Goal: Find specific page/section: Find specific page/section

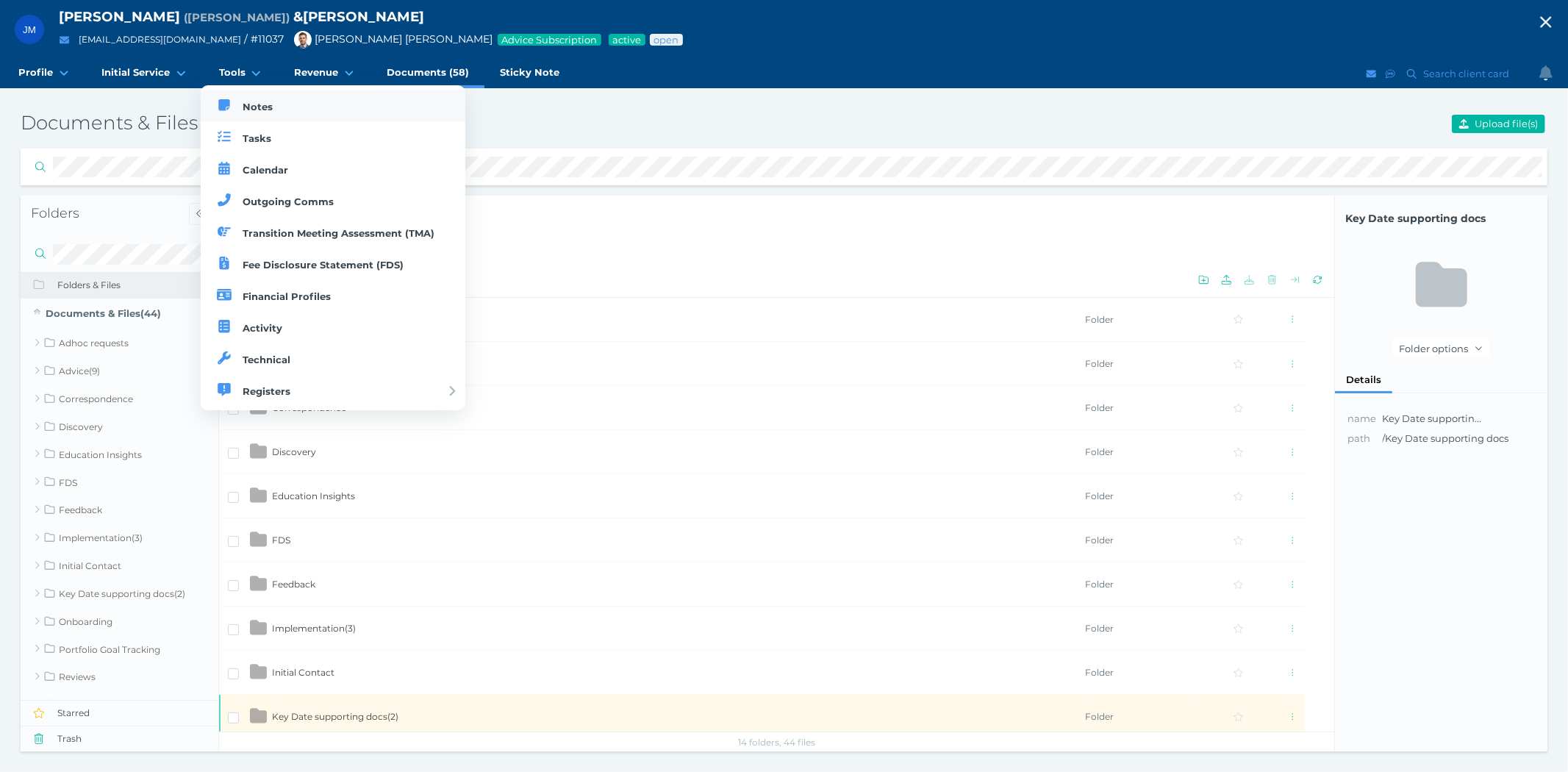
drag, startPoint x: 242, startPoint y: 99, endPoint x: 299, endPoint y: 107, distance: 57.6
click at [242, 99] on link "Notes" at bounding box center [333, 105] width 265 height 32
select select "50"
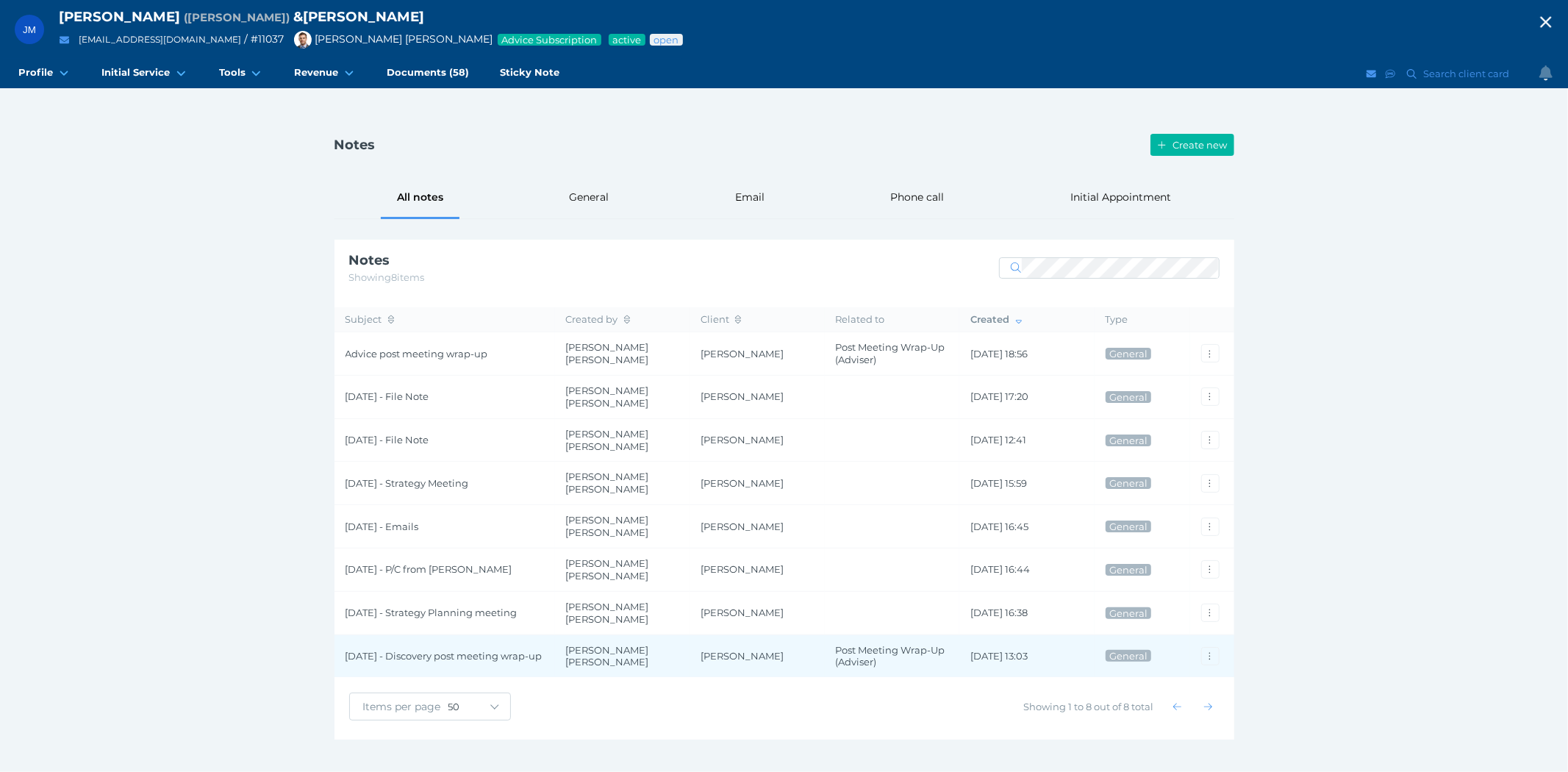
click at [389, 650] on span "[DATE] - Discovery post meeting wrap-up" at bounding box center [445, 656] width 199 height 12
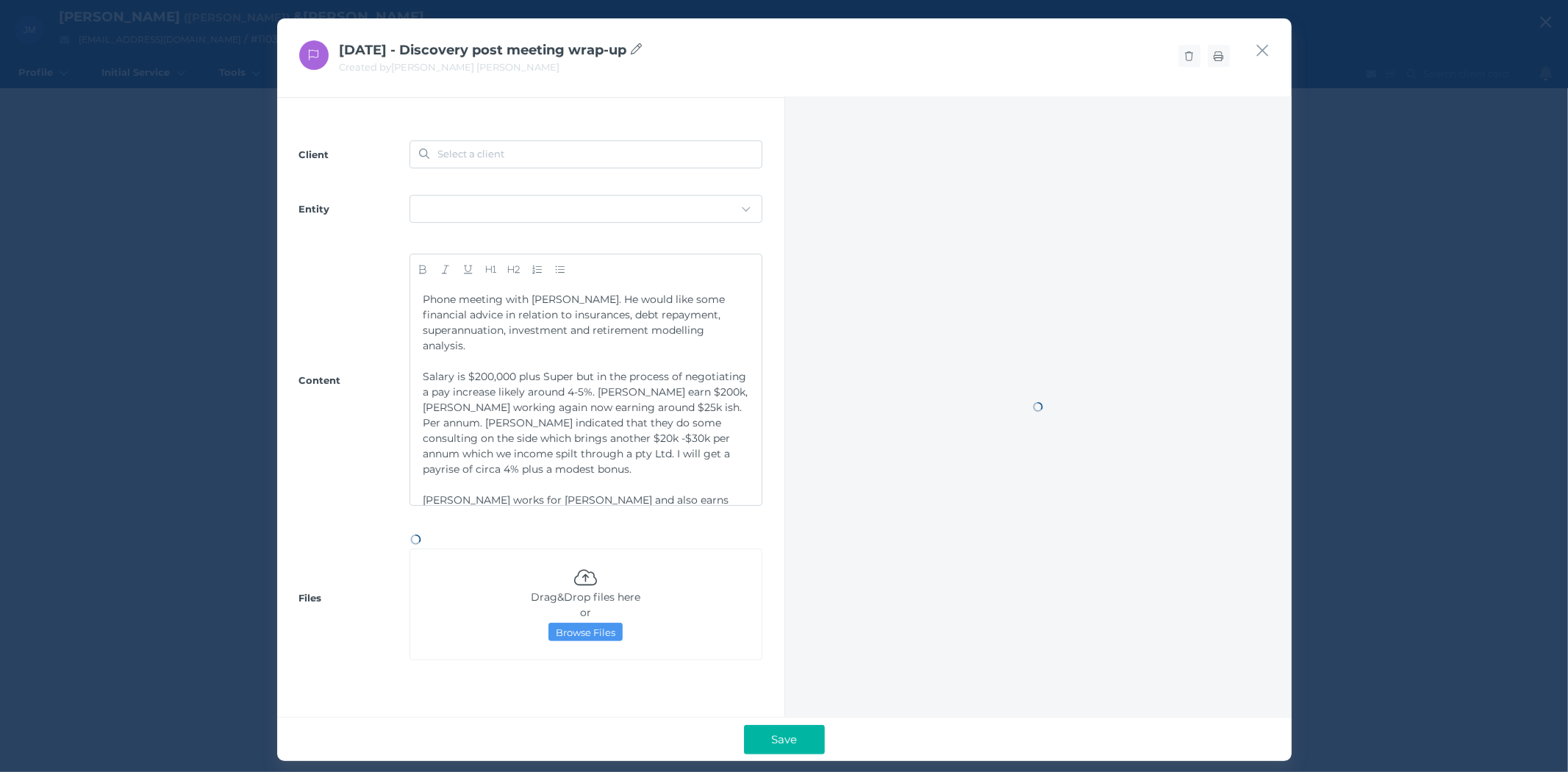
click at [389, 644] on div "[DATE] - Discovery post meeting wrap-up Created by [PERSON_NAME] [PERSON_NAME] …" at bounding box center [784, 389] width 1015 height 743
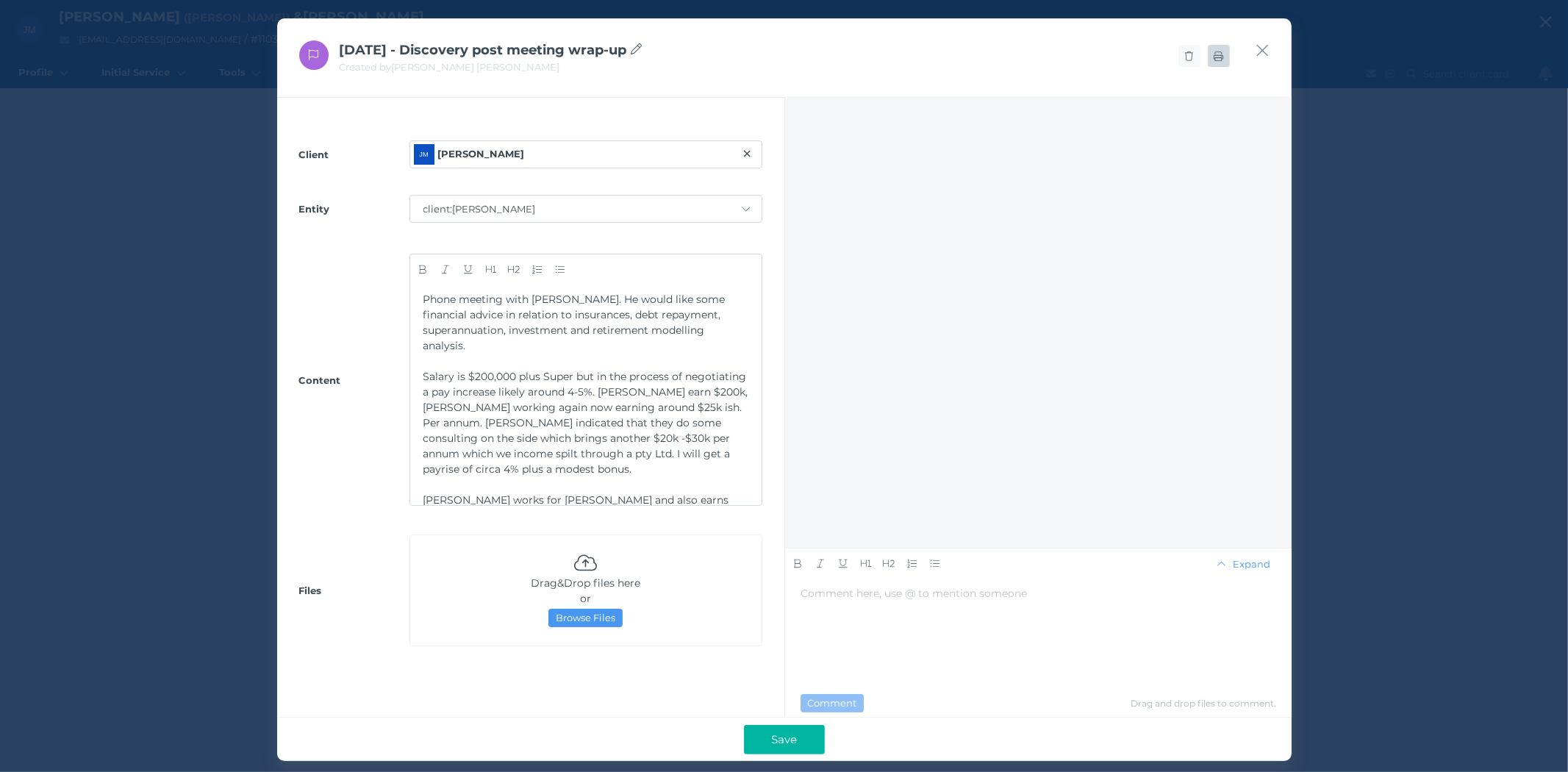
click at [1217, 62] on link at bounding box center [1218, 56] width 22 height 22
click at [1261, 54] on icon "button" at bounding box center [1262, 50] width 14 height 18
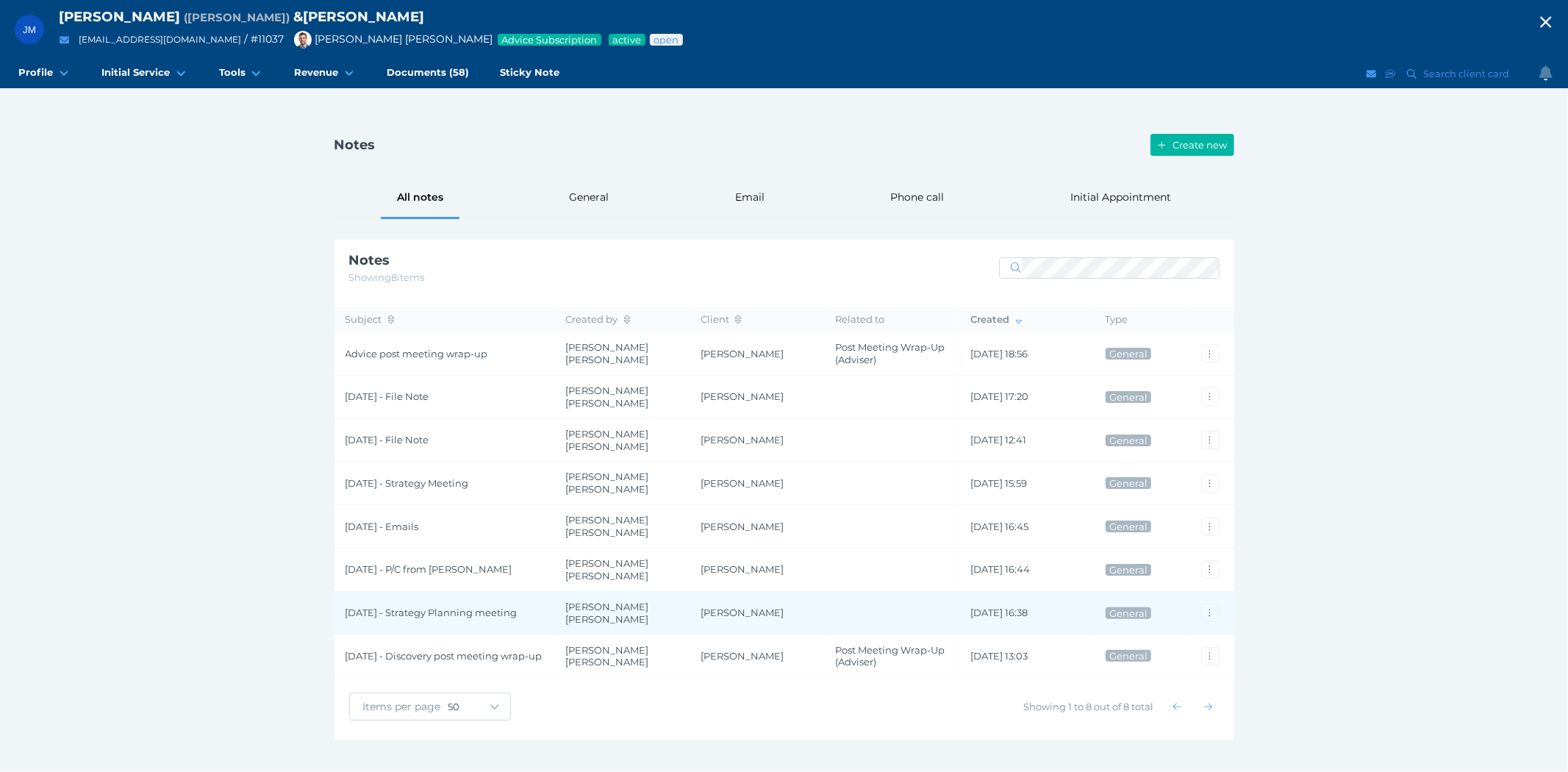
click at [427, 607] on span "[DATE] - Strategy Planning meeting" at bounding box center [445, 612] width 199 height 12
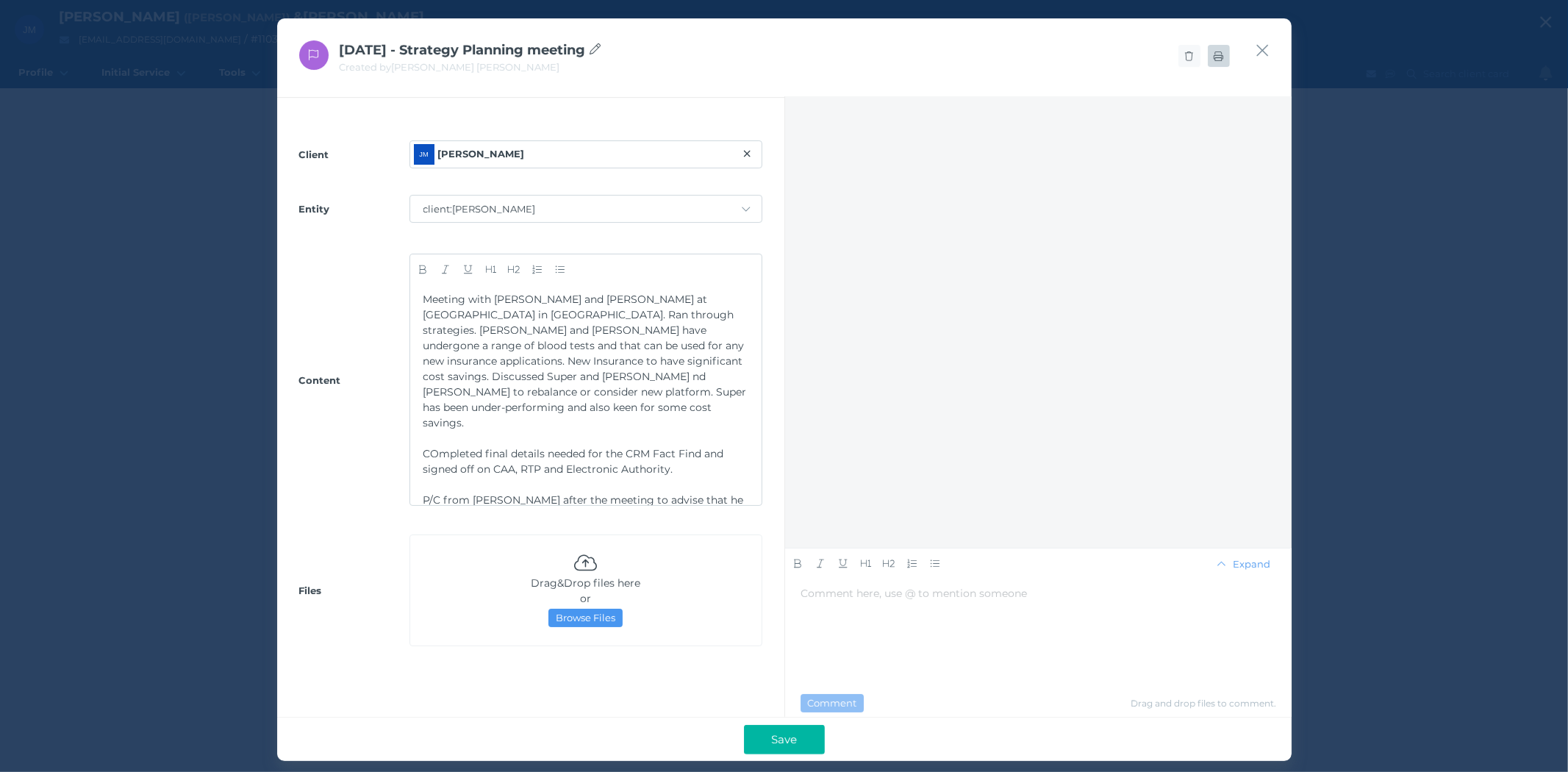
click at [1213, 62] on link at bounding box center [1218, 56] width 22 height 22
click at [1259, 53] on icon "button" at bounding box center [1262, 50] width 14 height 18
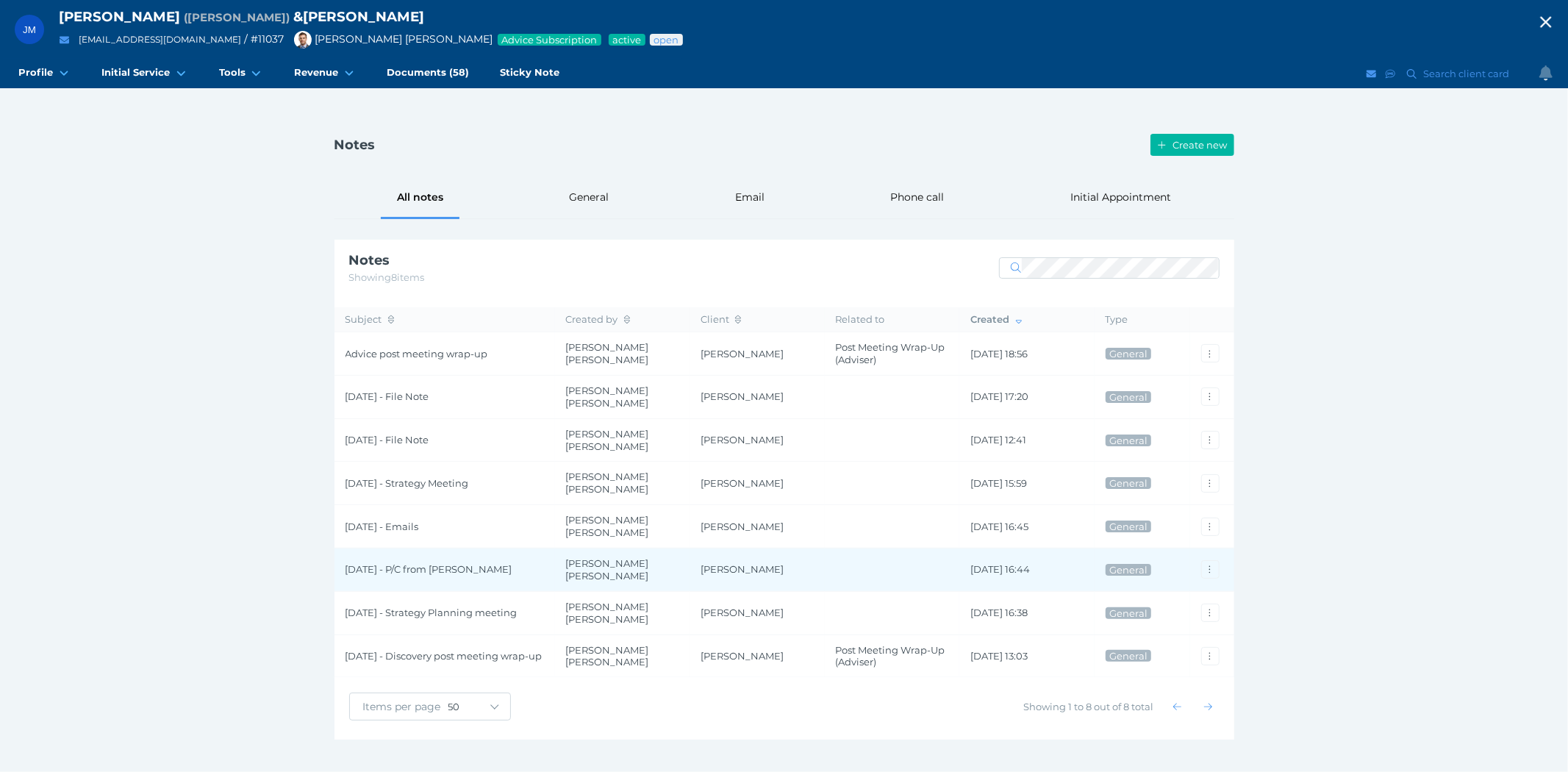
click at [370, 563] on span "[DATE] - P/C from [PERSON_NAME]" at bounding box center [445, 569] width 199 height 12
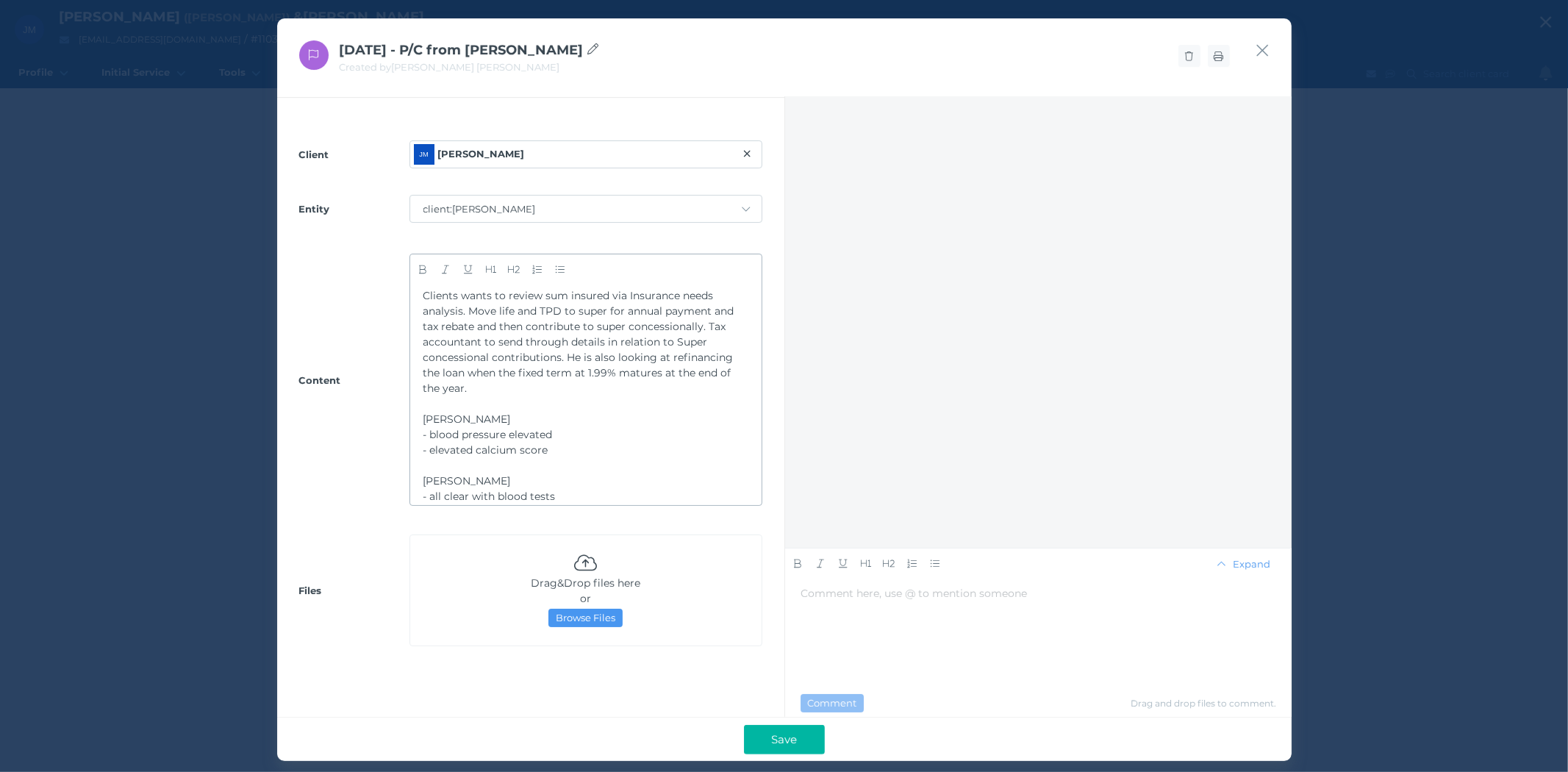
scroll to position [234, 0]
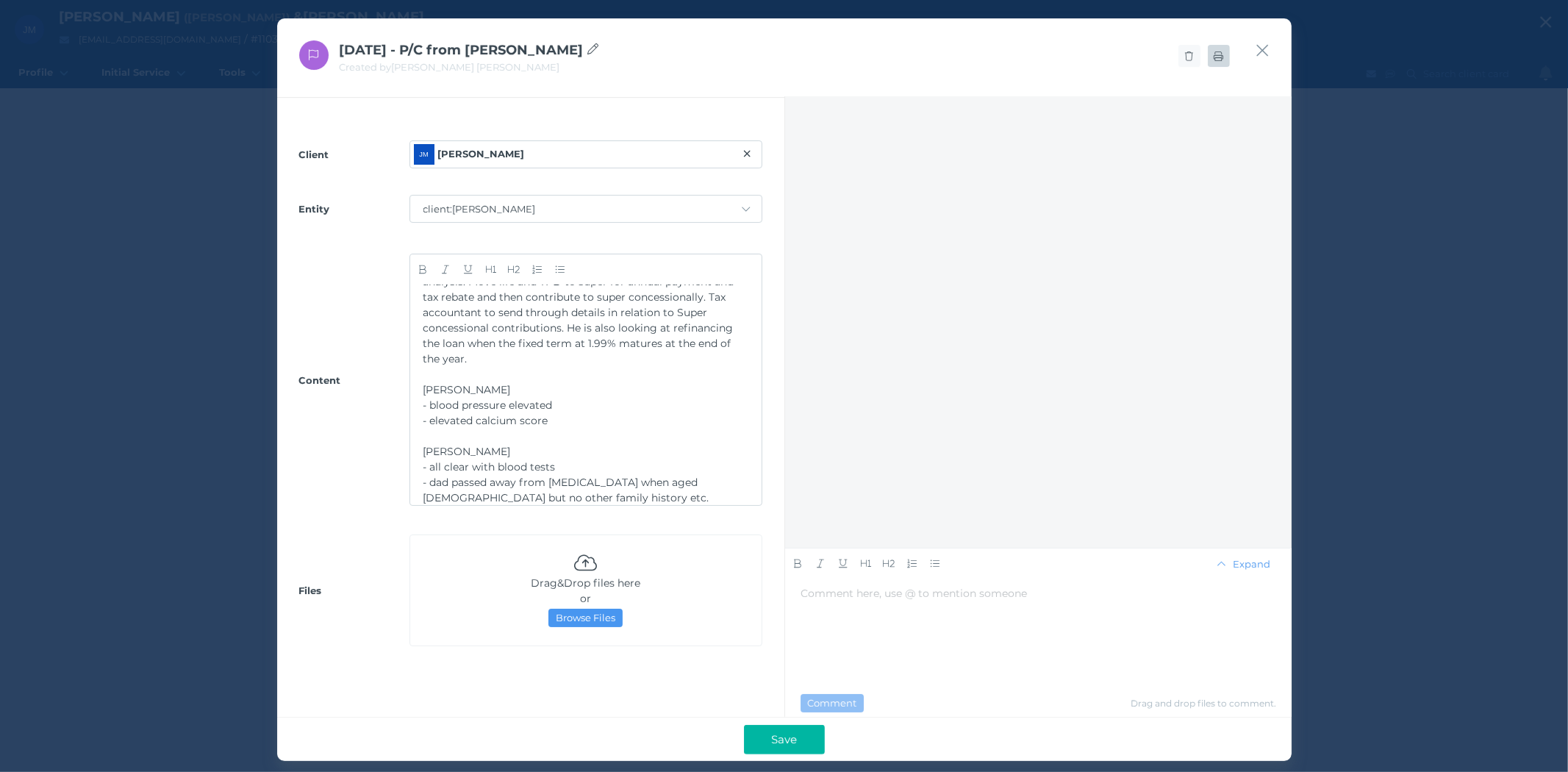
click at [1221, 58] on icon at bounding box center [1218, 57] width 10 height 10
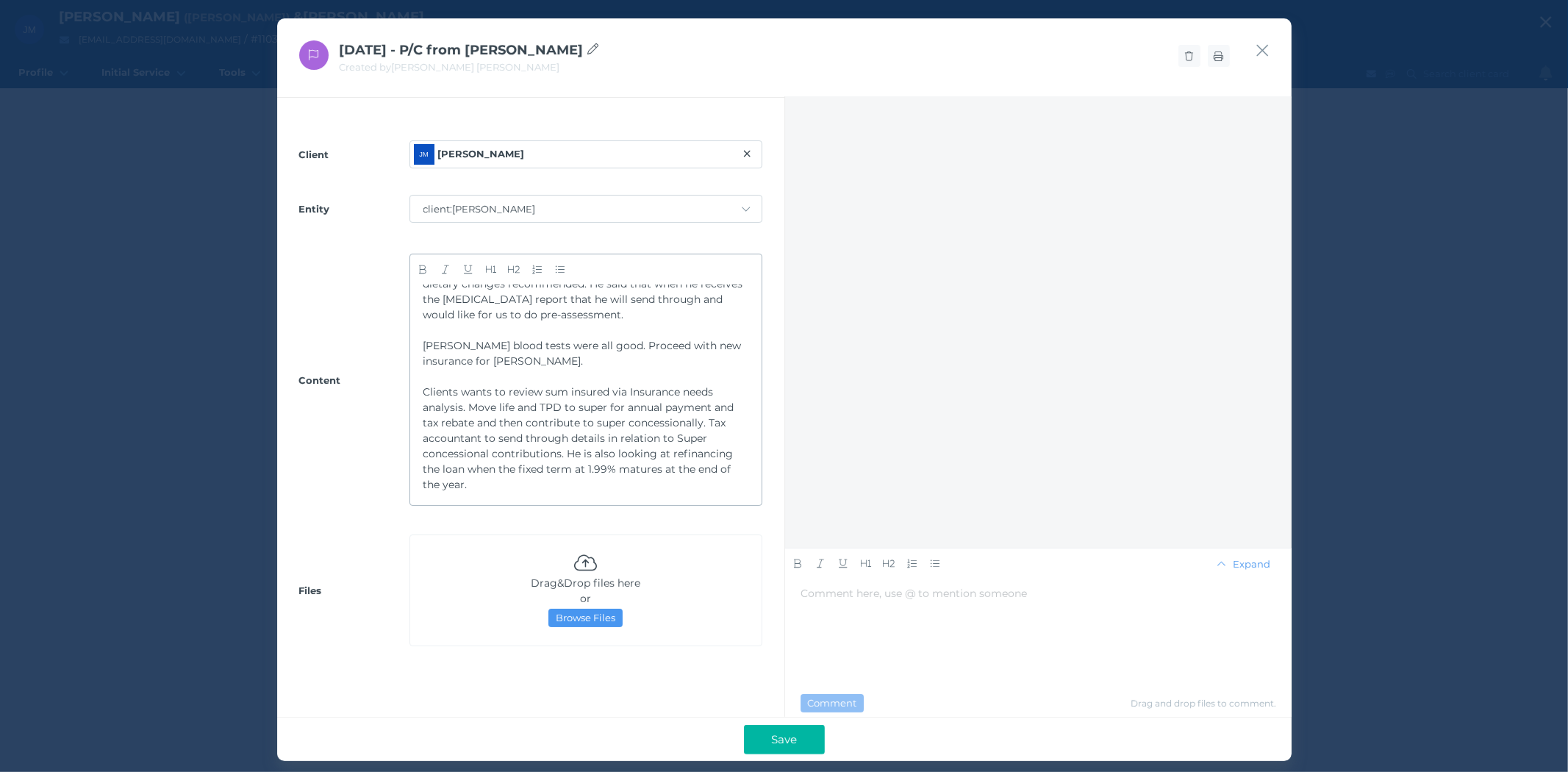
scroll to position [0, 0]
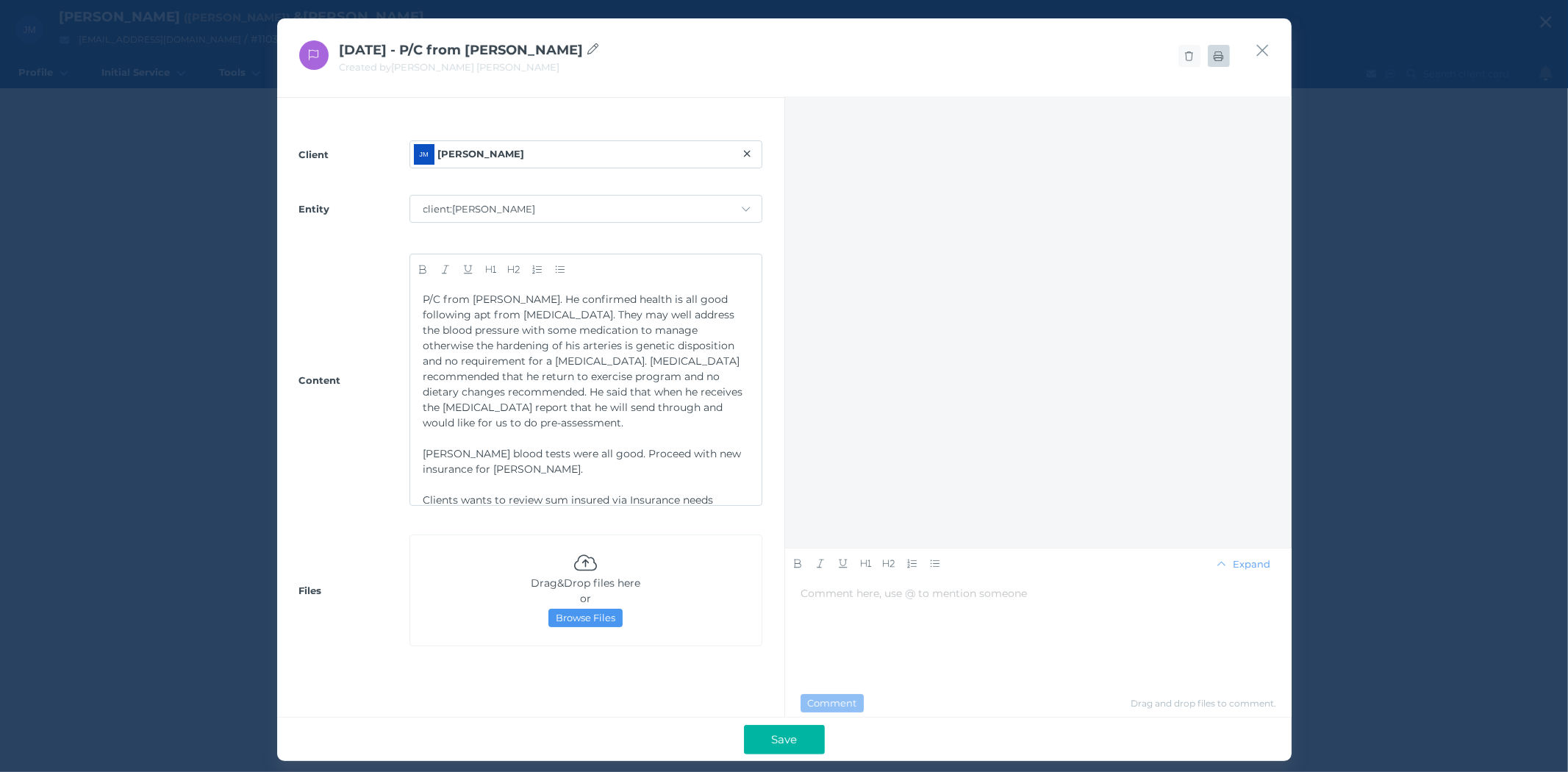
click at [1214, 57] on icon at bounding box center [1218, 57] width 10 height 10
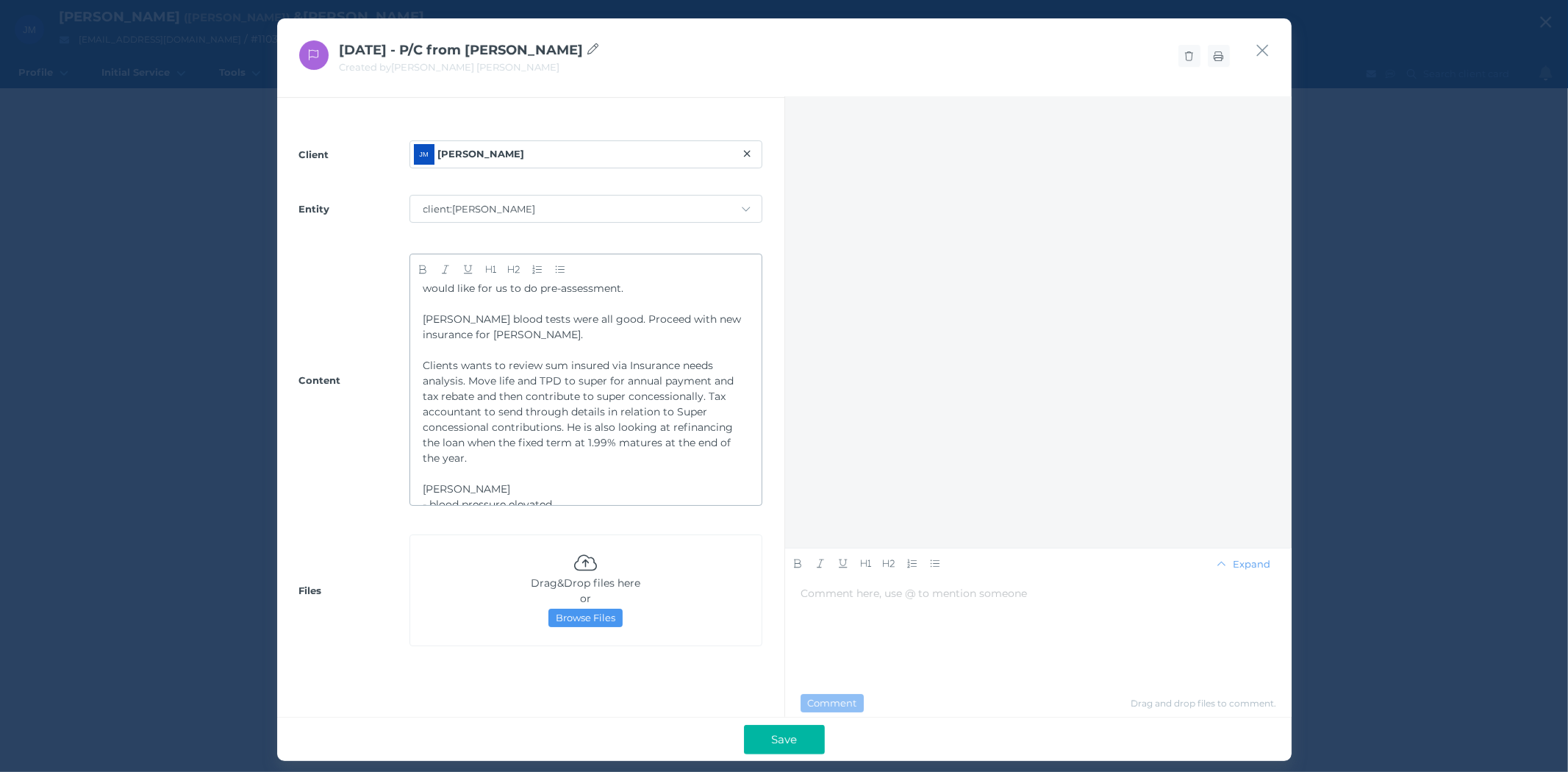
scroll to position [234, 0]
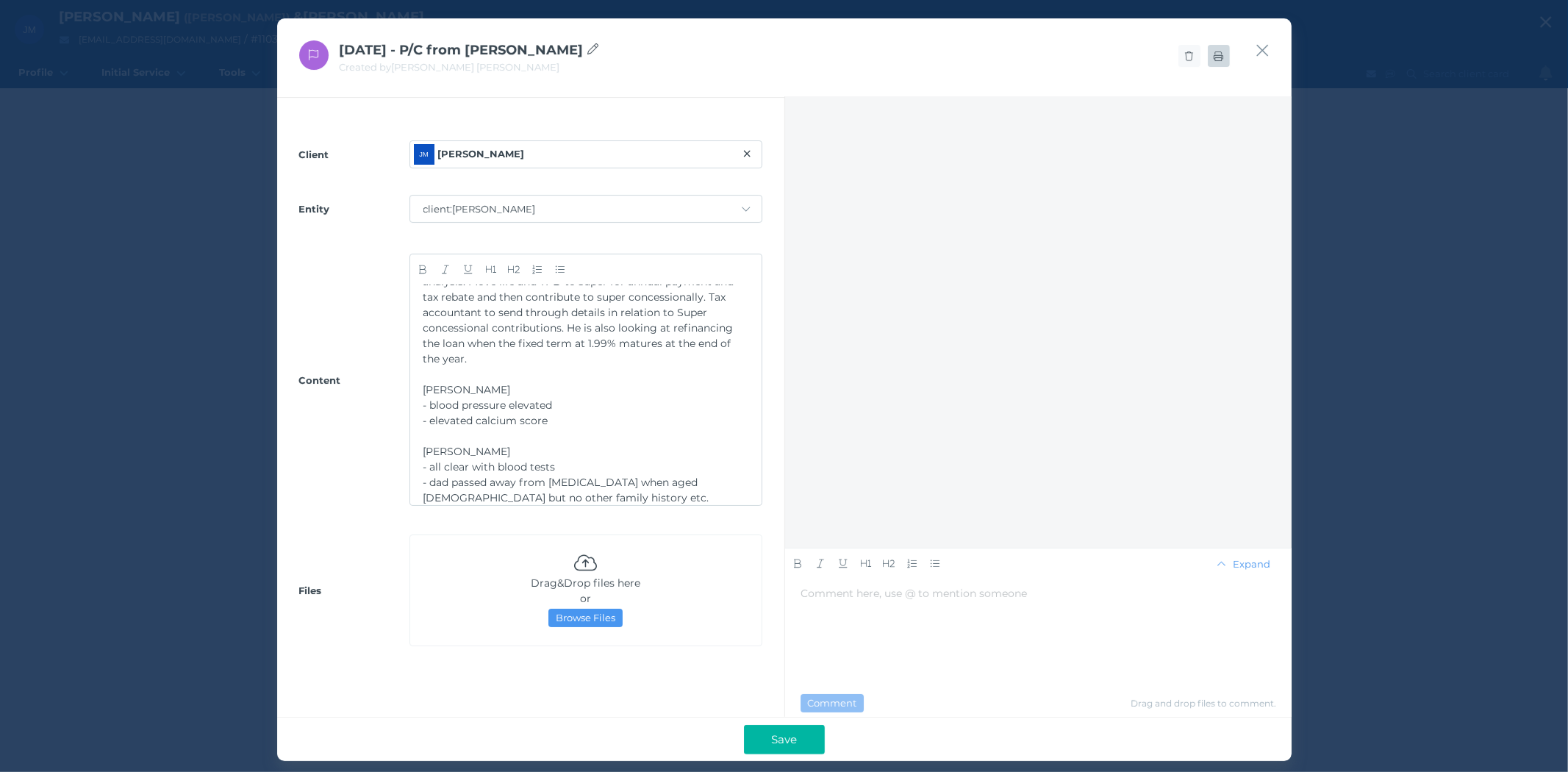
click at [1218, 60] on icon at bounding box center [1218, 57] width 10 height 10
drag, startPoint x: 1271, startPoint y: 45, endPoint x: 1251, endPoint y: 59, distance: 24.4
click at [1267, 48] on div "[DATE] - P/C from [PERSON_NAME] Created by [PERSON_NAME] [PERSON_NAME]" at bounding box center [784, 58] width 1015 height 80
click at [1260, 52] on icon "button" at bounding box center [1262, 51] width 12 height 12
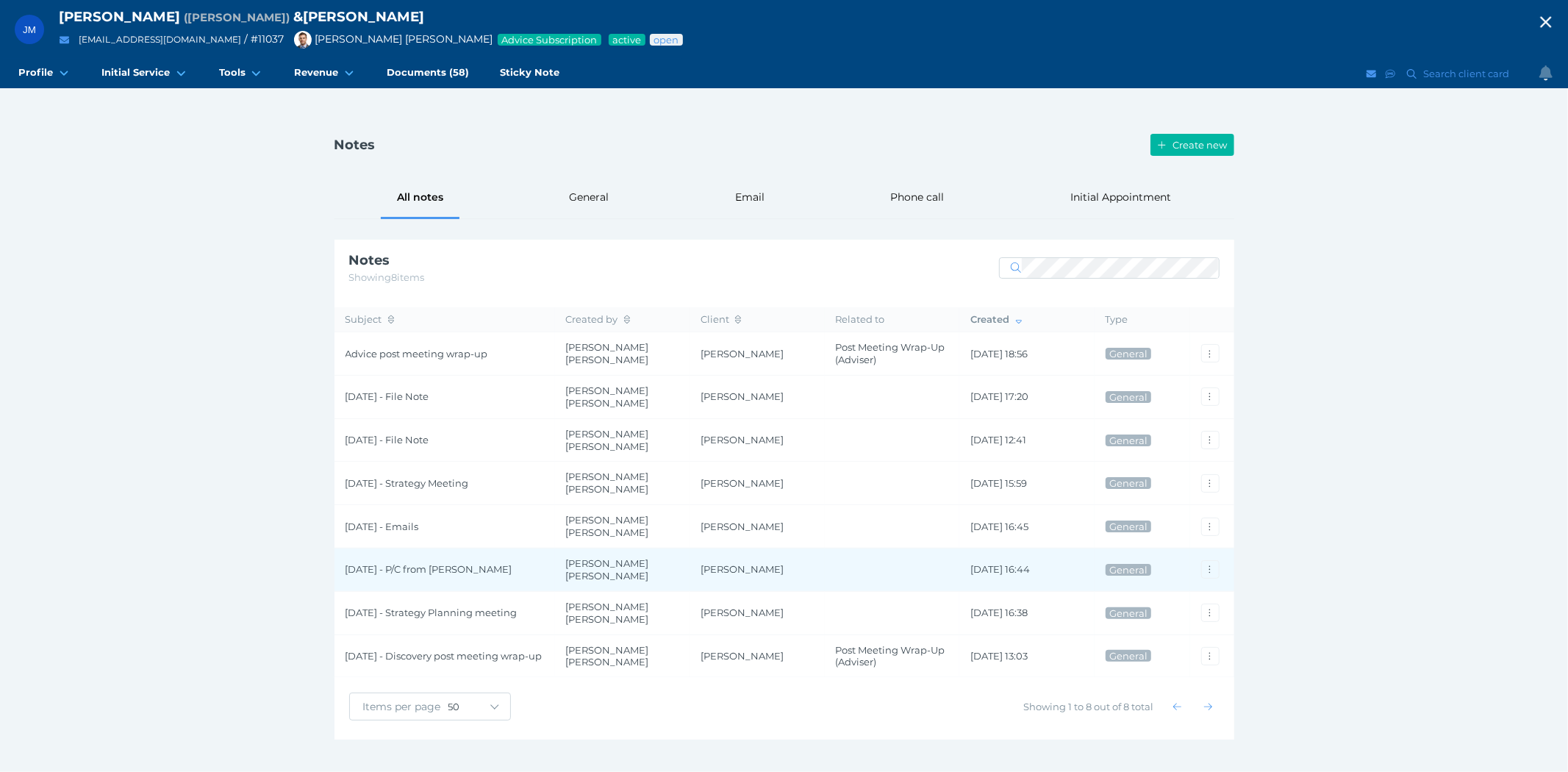
click at [392, 563] on span "[DATE] - P/C from [PERSON_NAME]" at bounding box center [445, 569] width 199 height 12
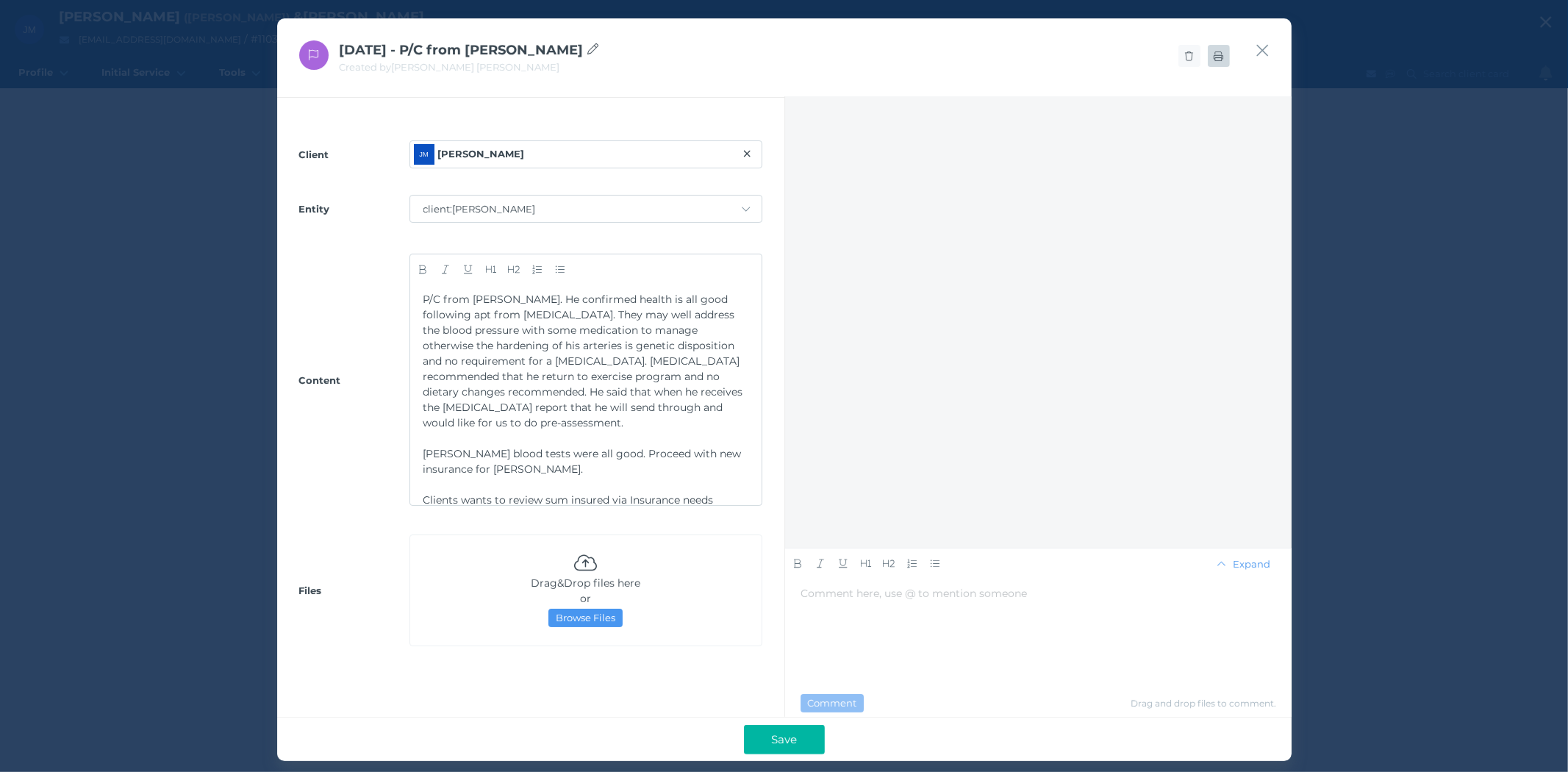
click at [1217, 61] on span at bounding box center [1218, 56] width 22 height 12
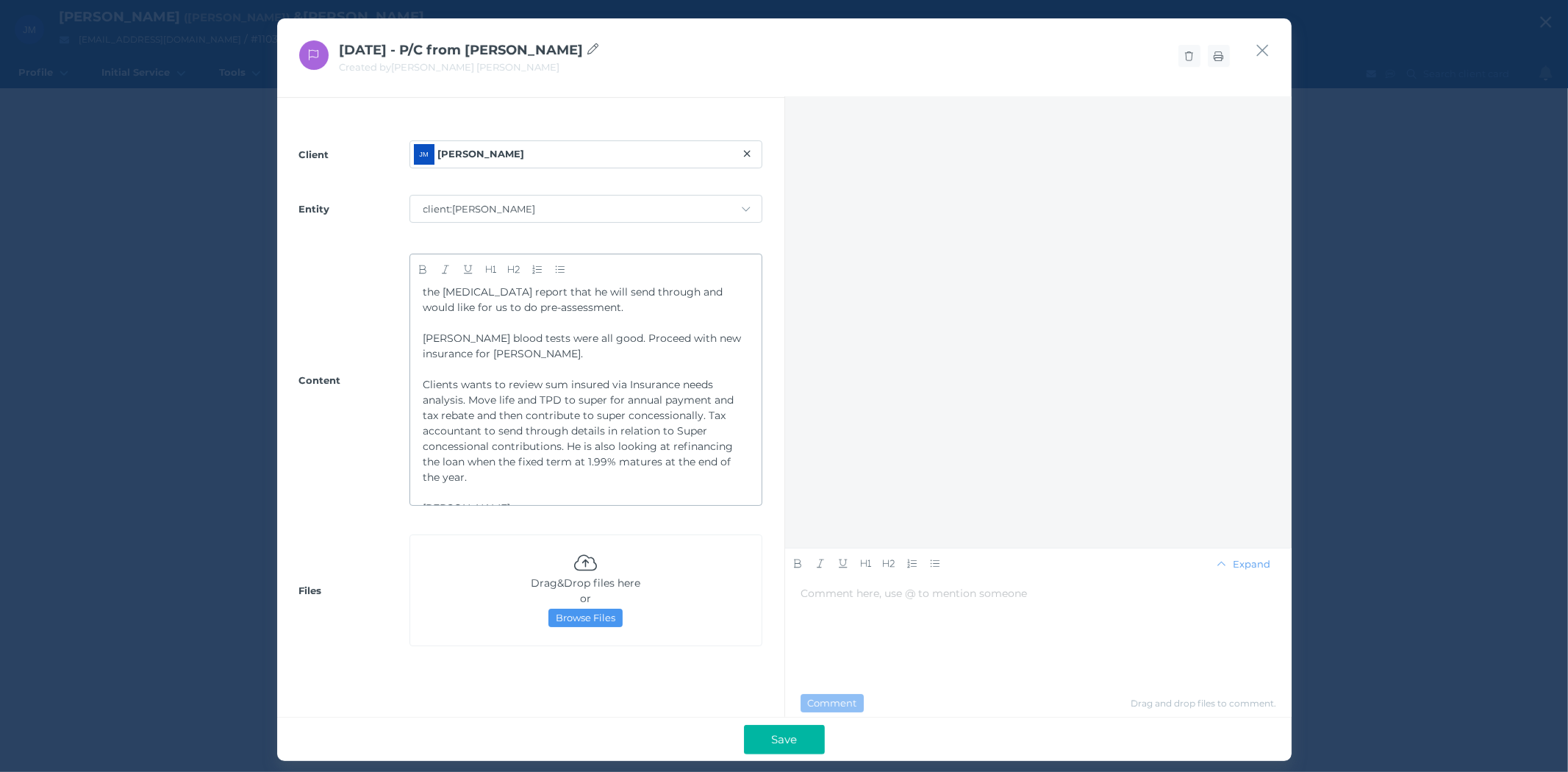
scroll to position [0, 0]
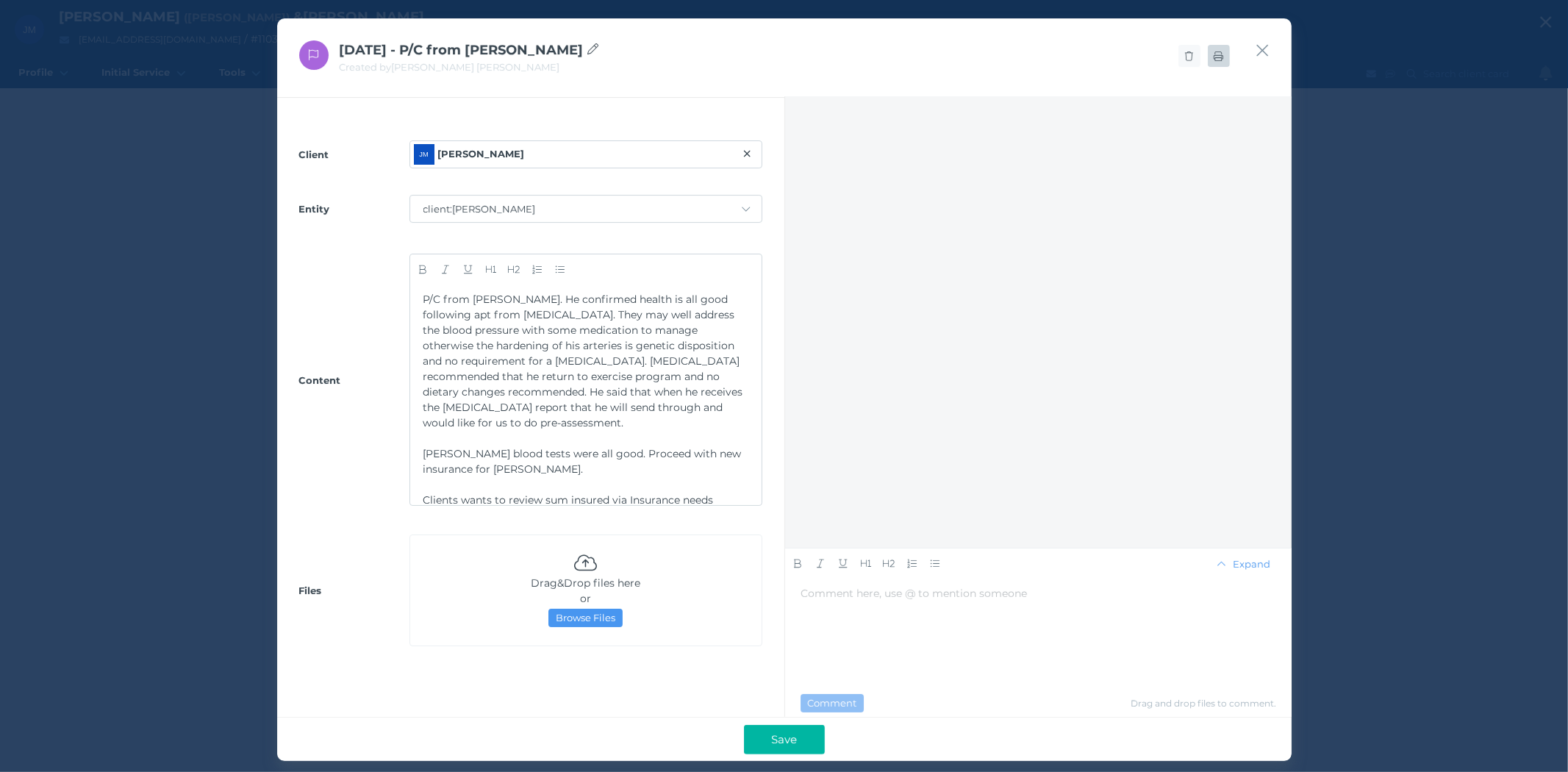
click at [1217, 61] on span at bounding box center [1218, 56] width 22 height 12
click at [424, 45] on span "[DATE] - P/C from [PERSON_NAME]" at bounding box center [469, 50] width 259 height 16
click at [1005, 60] on div at bounding box center [764, 56] width 930 height 31
click at [1265, 49] on icon "button" at bounding box center [1262, 50] width 14 height 18
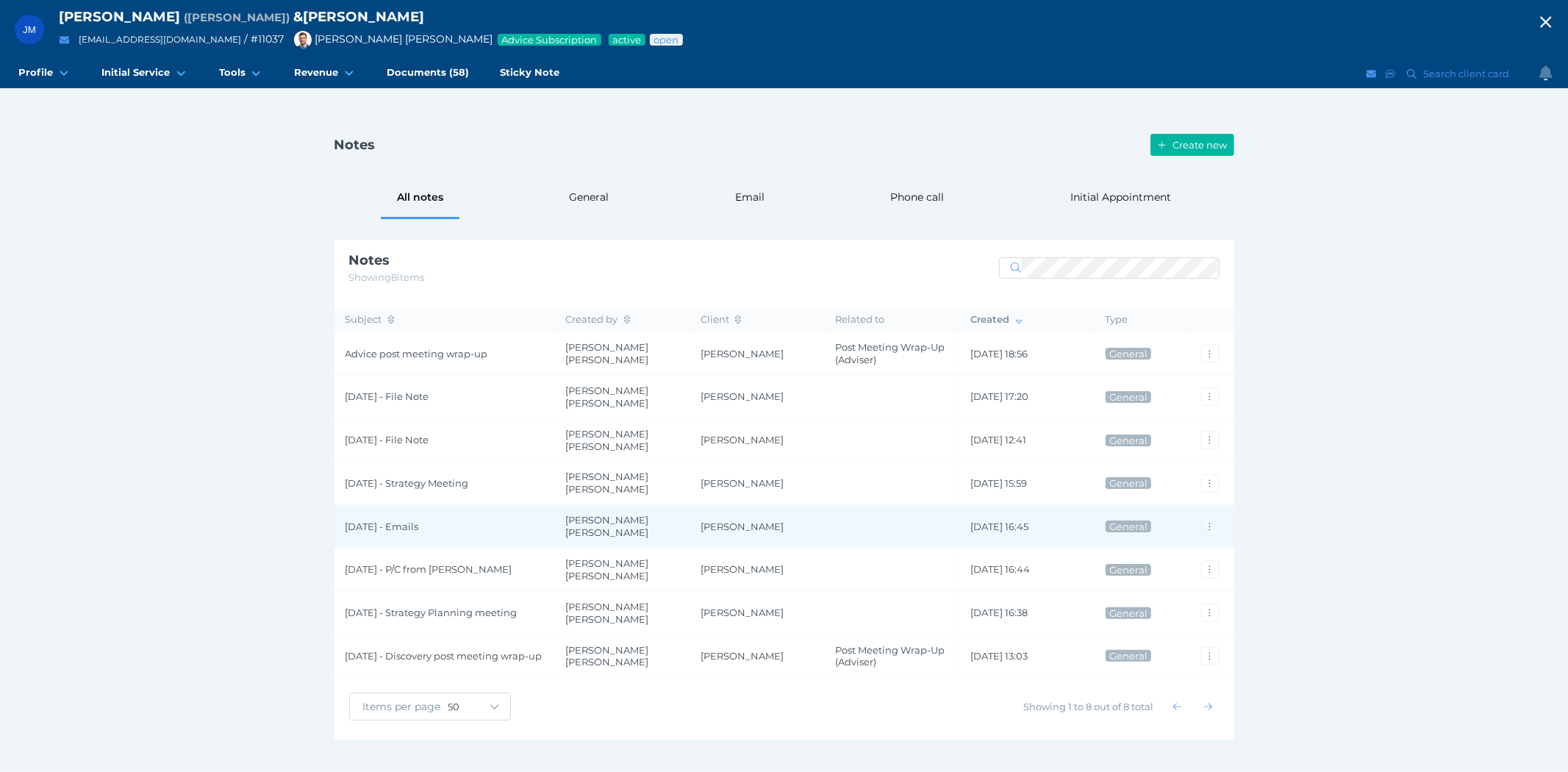
click at [375, 512] on td "[DATE] - Emails" at bounding box center [444, 526] width 220 height 43
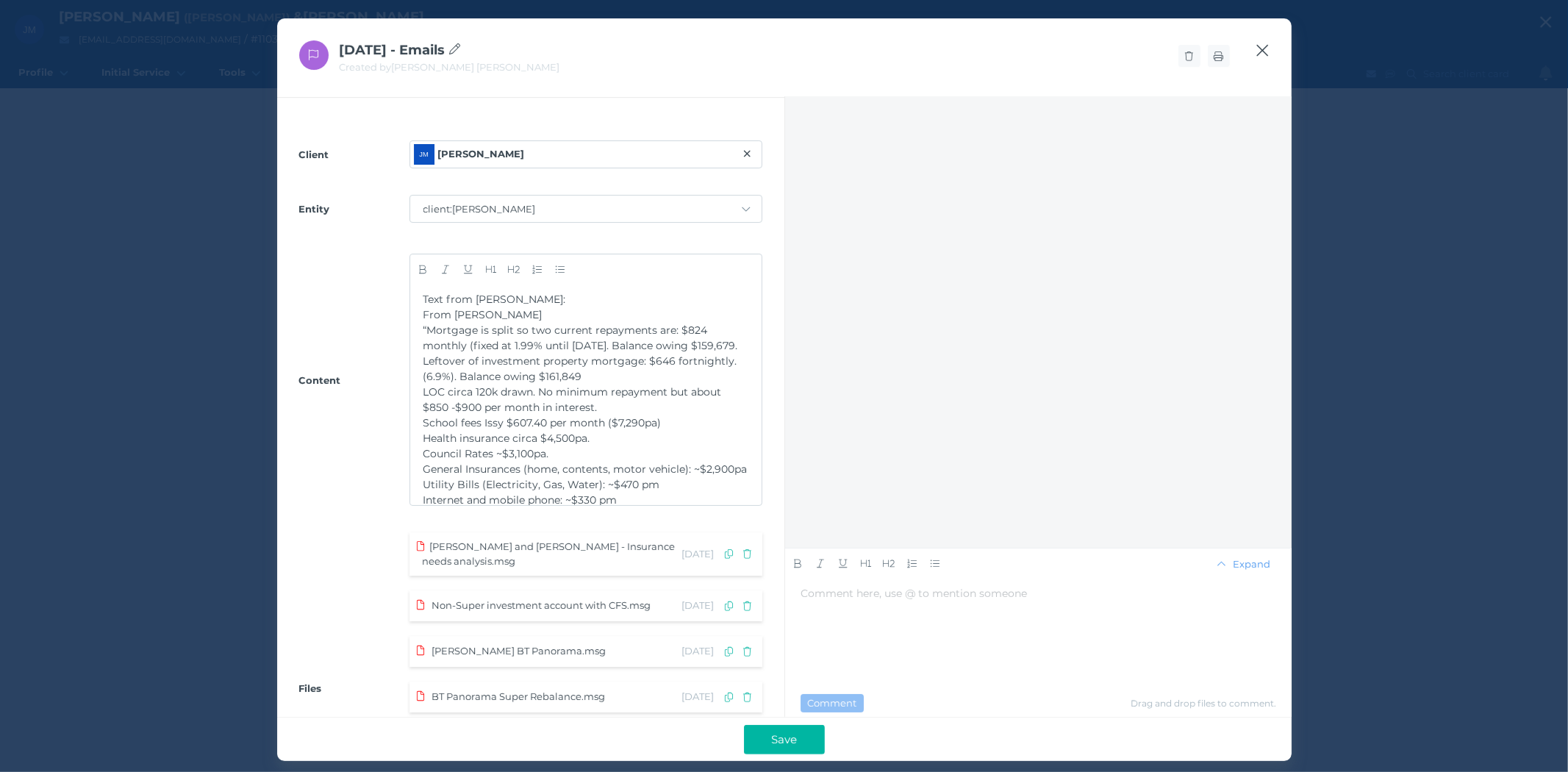
click at [1261, 50] on icon "button" at bounding box center [1262, 50] width 14 height 18
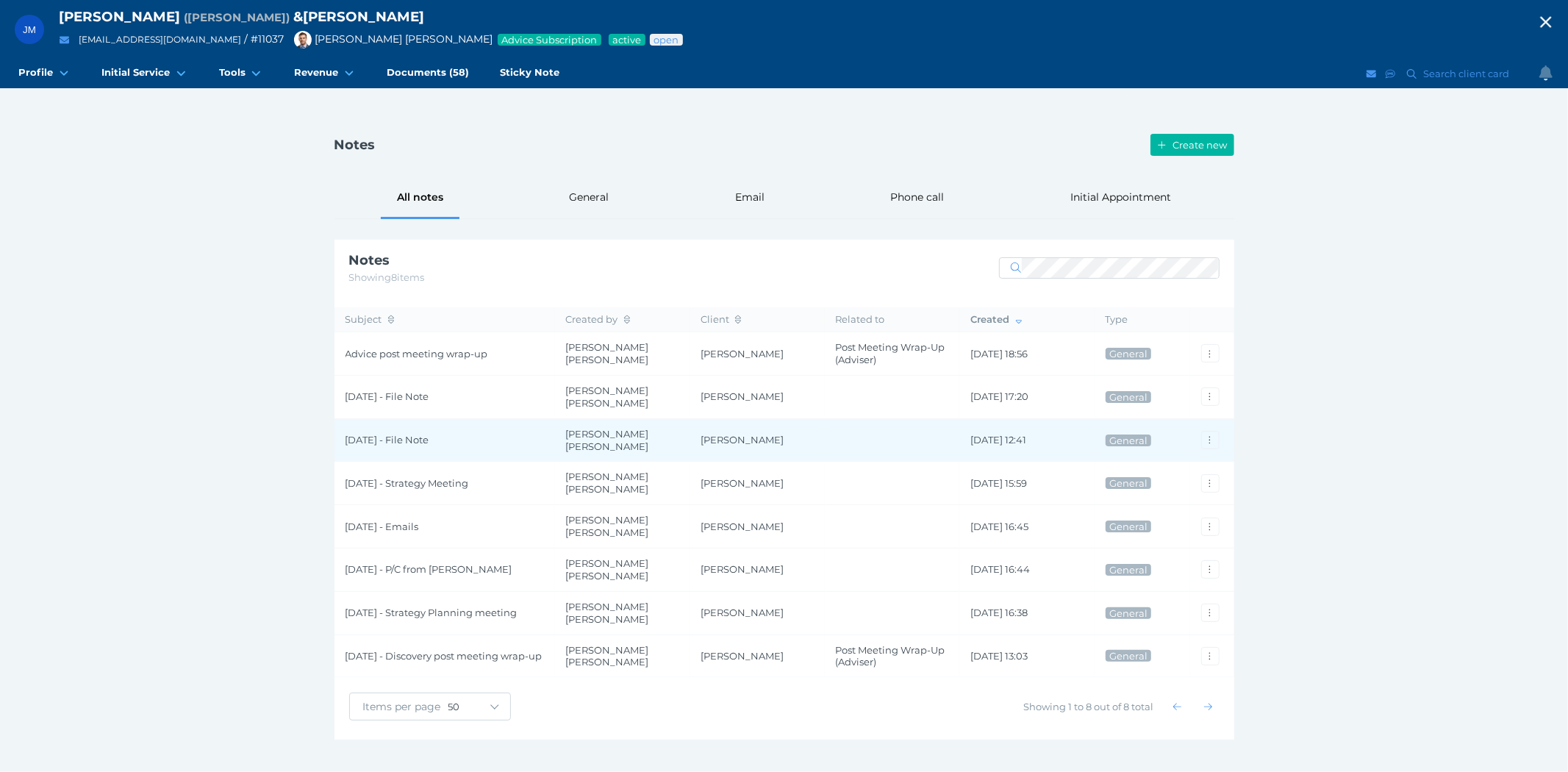
click at [388, 438] on span "[DATE] - File Note" at bounding box center [445, 439] width 199 height 12
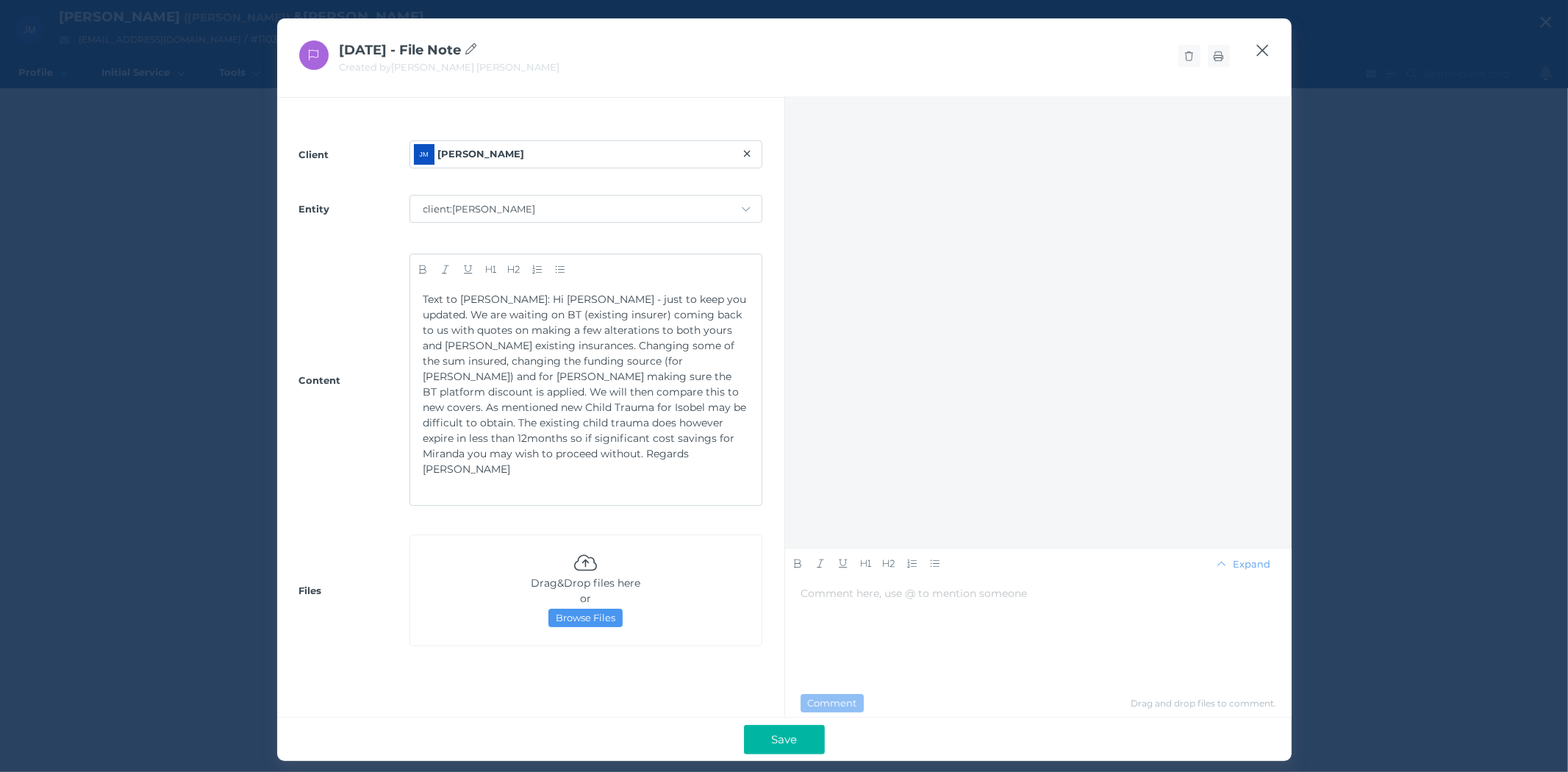
click at [1261, 54] on icon "button" at bounding box center [1262, 50] width 14 height 18
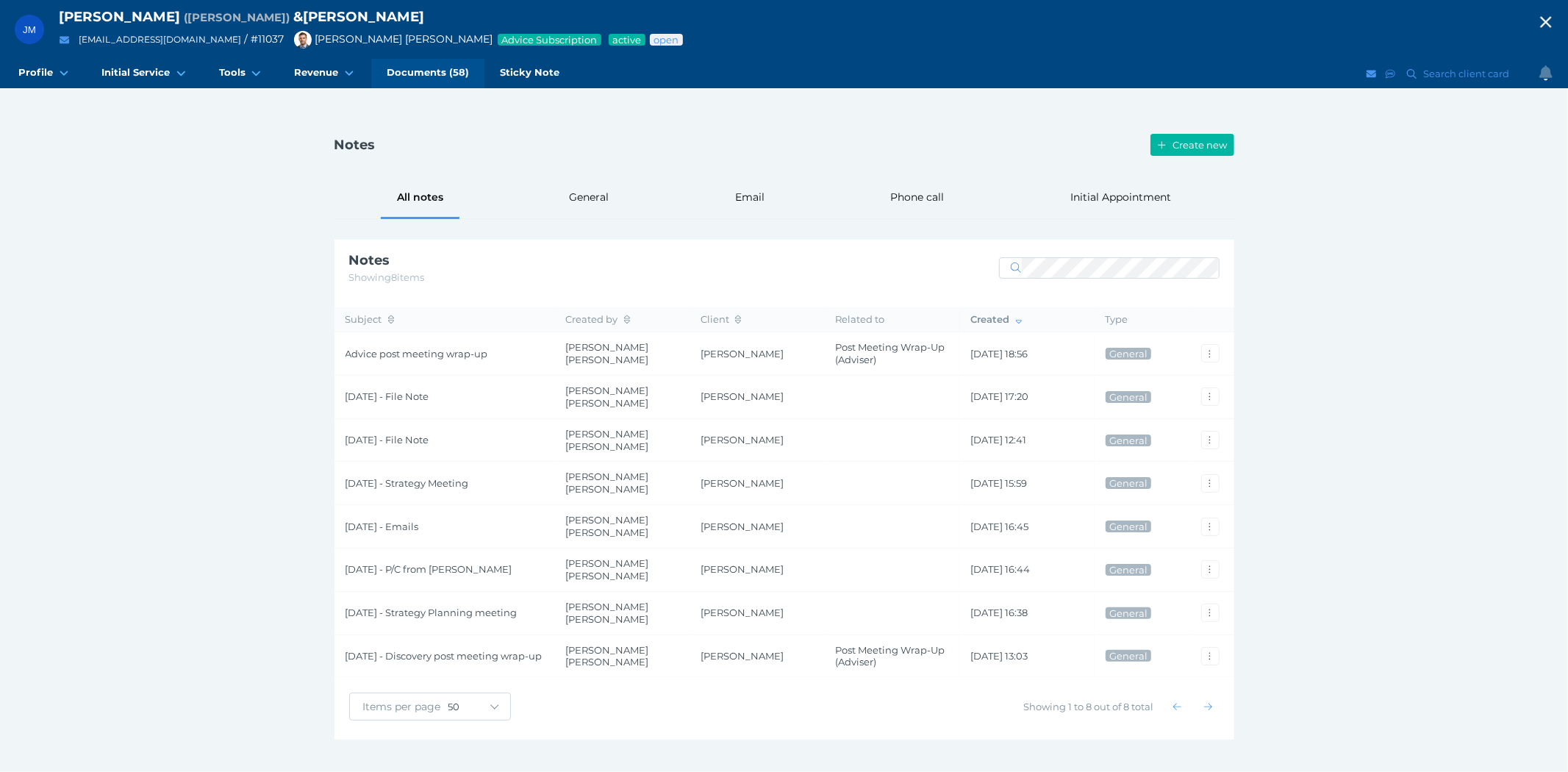
click at [406, 78] on span "Documents (58)" at bounding box center [428, 72] width 83 height 12
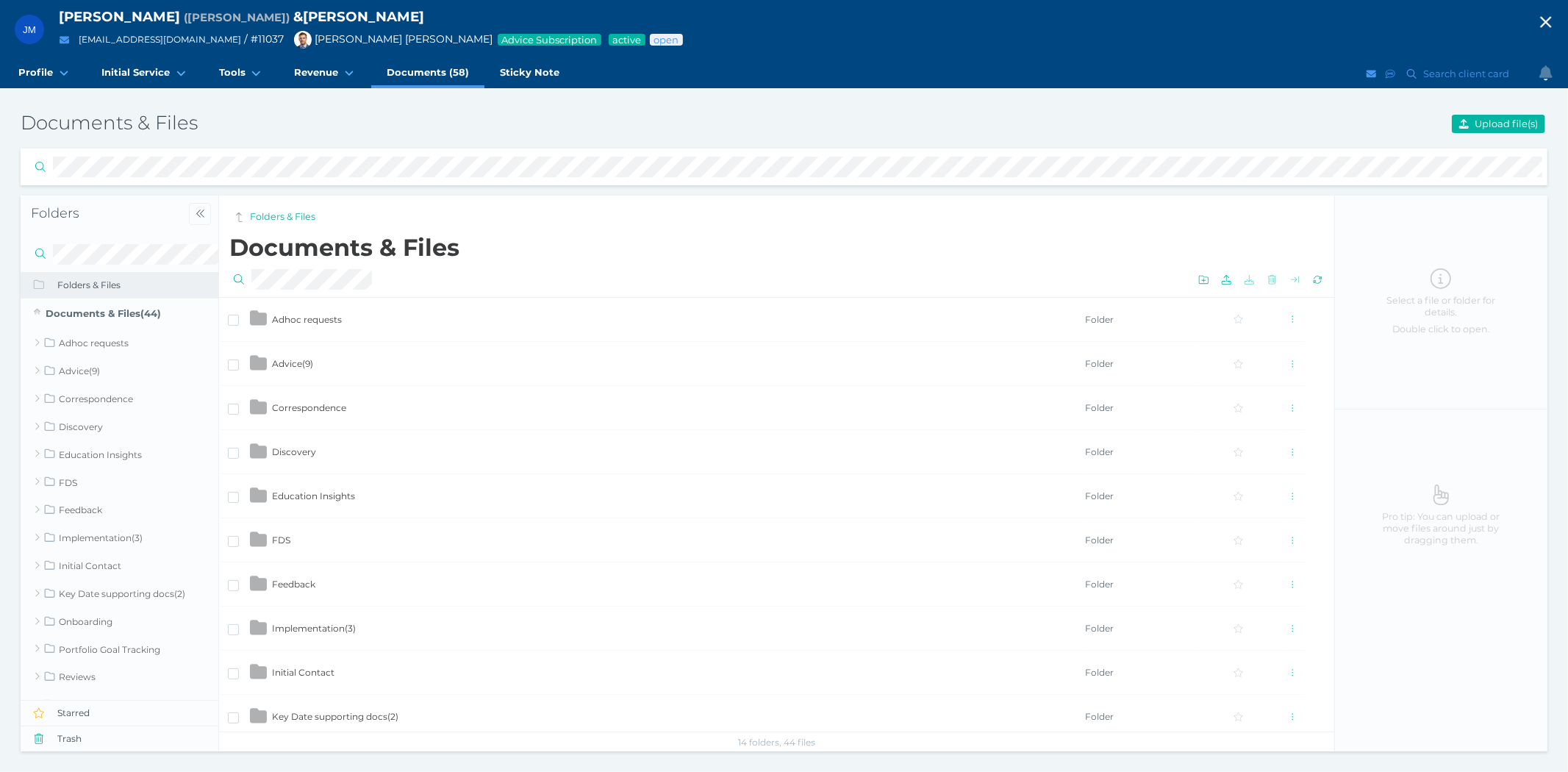
click at [307, 363] on span "Advice ( 9 )" at bounding box center [292, 363] width 41 height 11
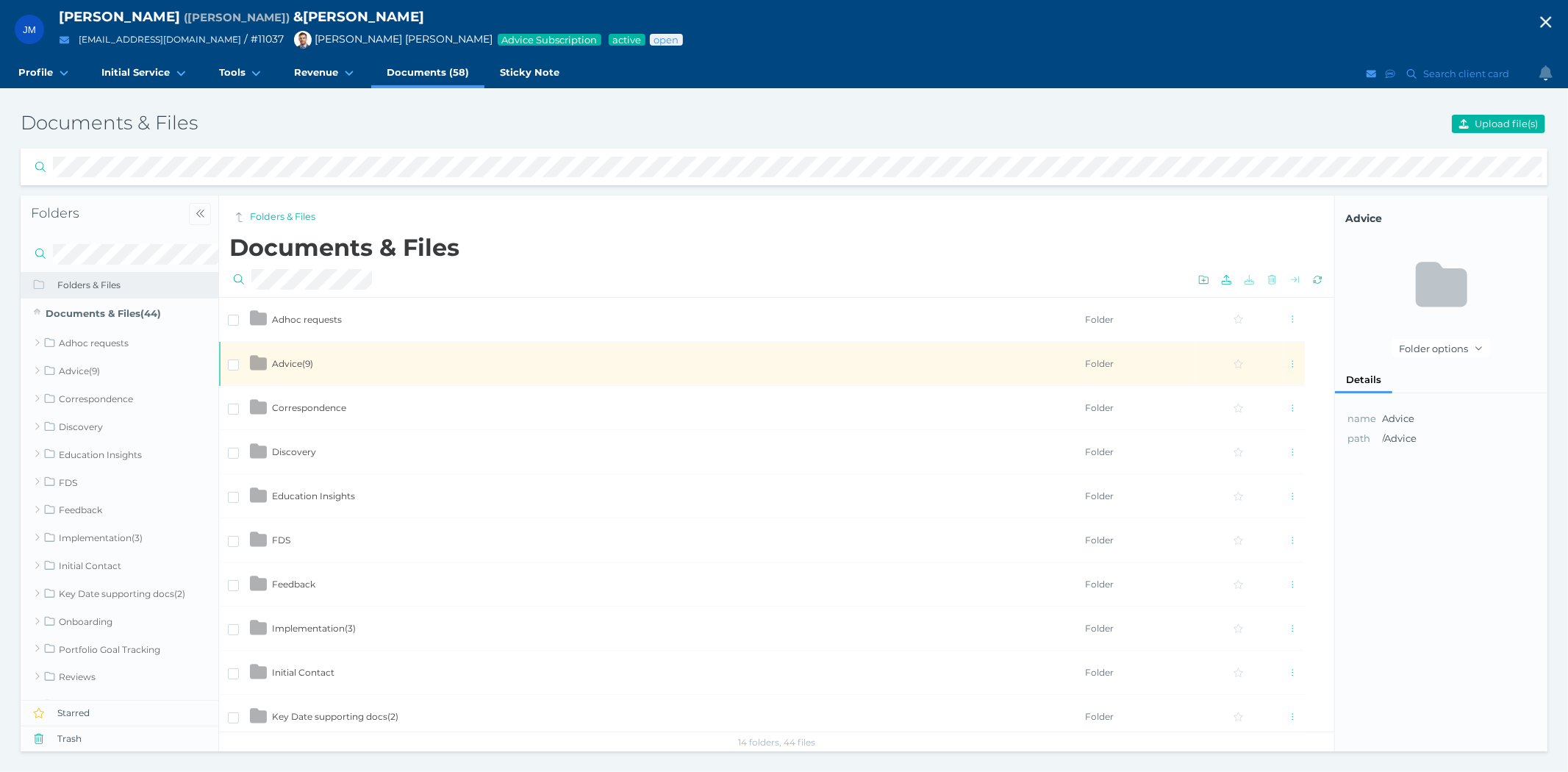
click at [307, 363] on span "Advice ( 9 )" at bounding box center [292, 363] width 41 height 11
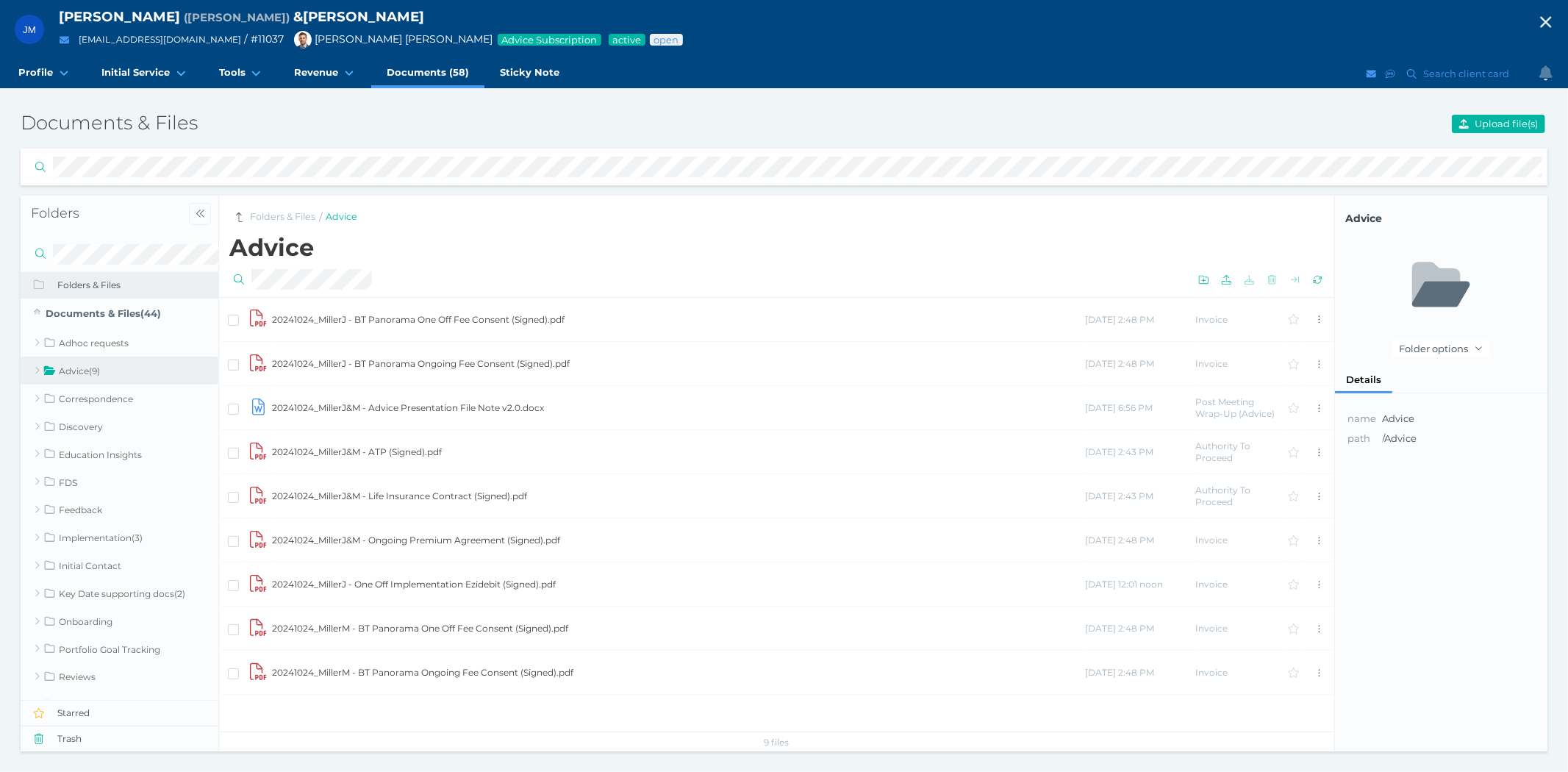
click at [277, 208] on nav "Folders & Files / Advice" at bounding box center [776, 214] width 1115 height 38
click at [276, 218] on link "Folders & Files" at bounding box center [282, 217] width 65 height 14
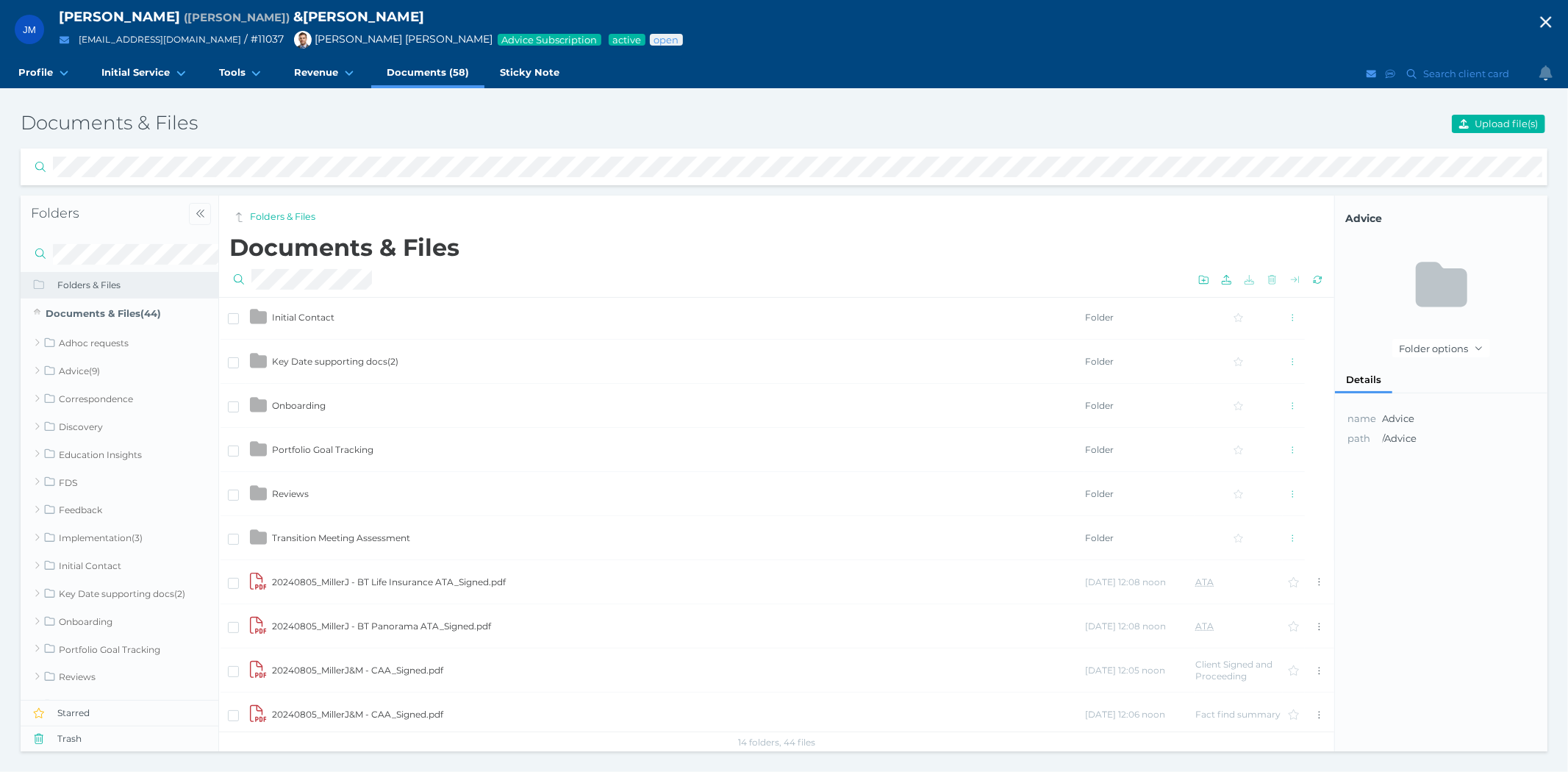
scroll to position [327, 0]
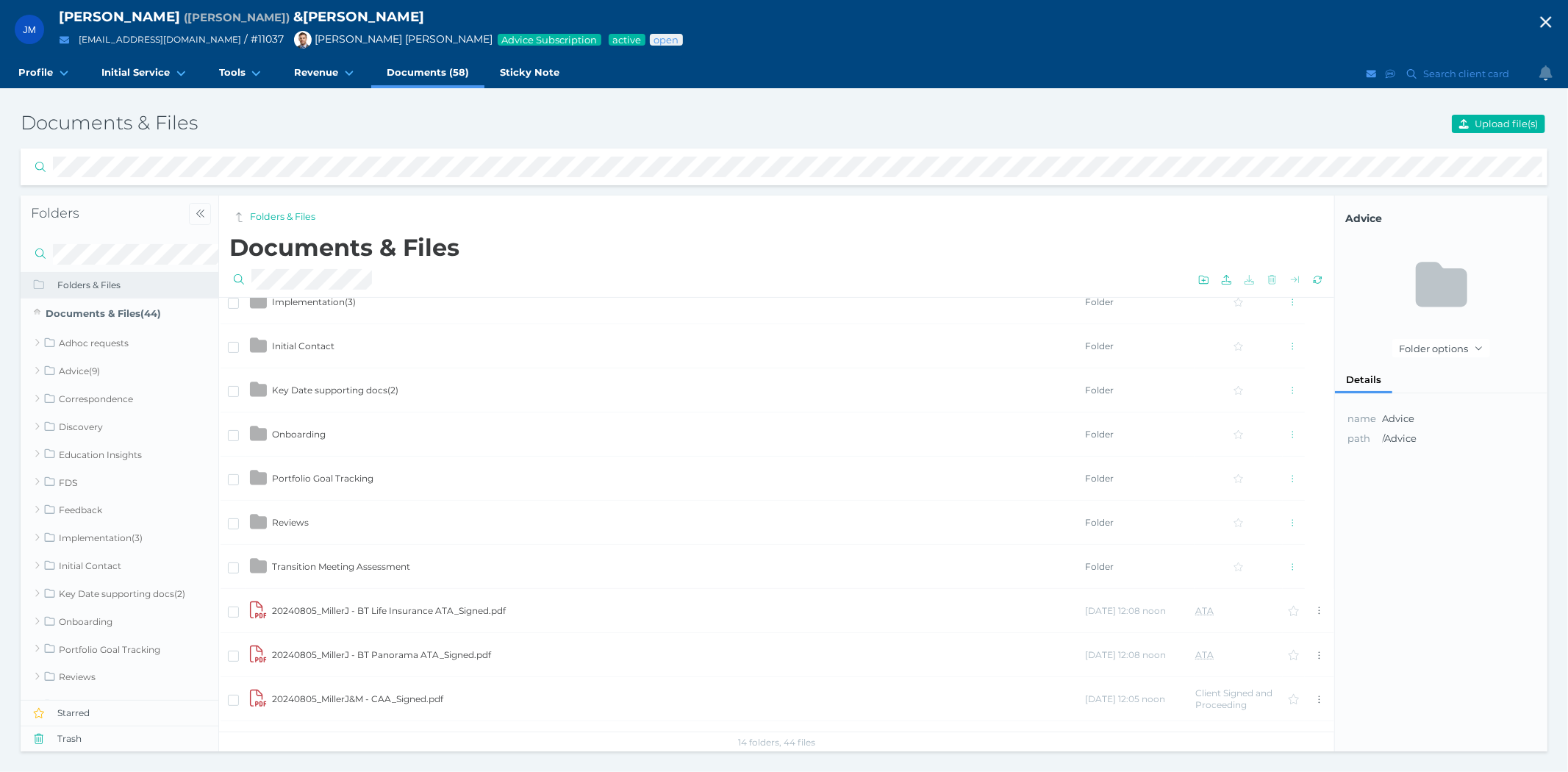
click at [354, 377] on td "Key Date supporting docs ( 2 )" at bounding box center [677, 390] width 813 height 44
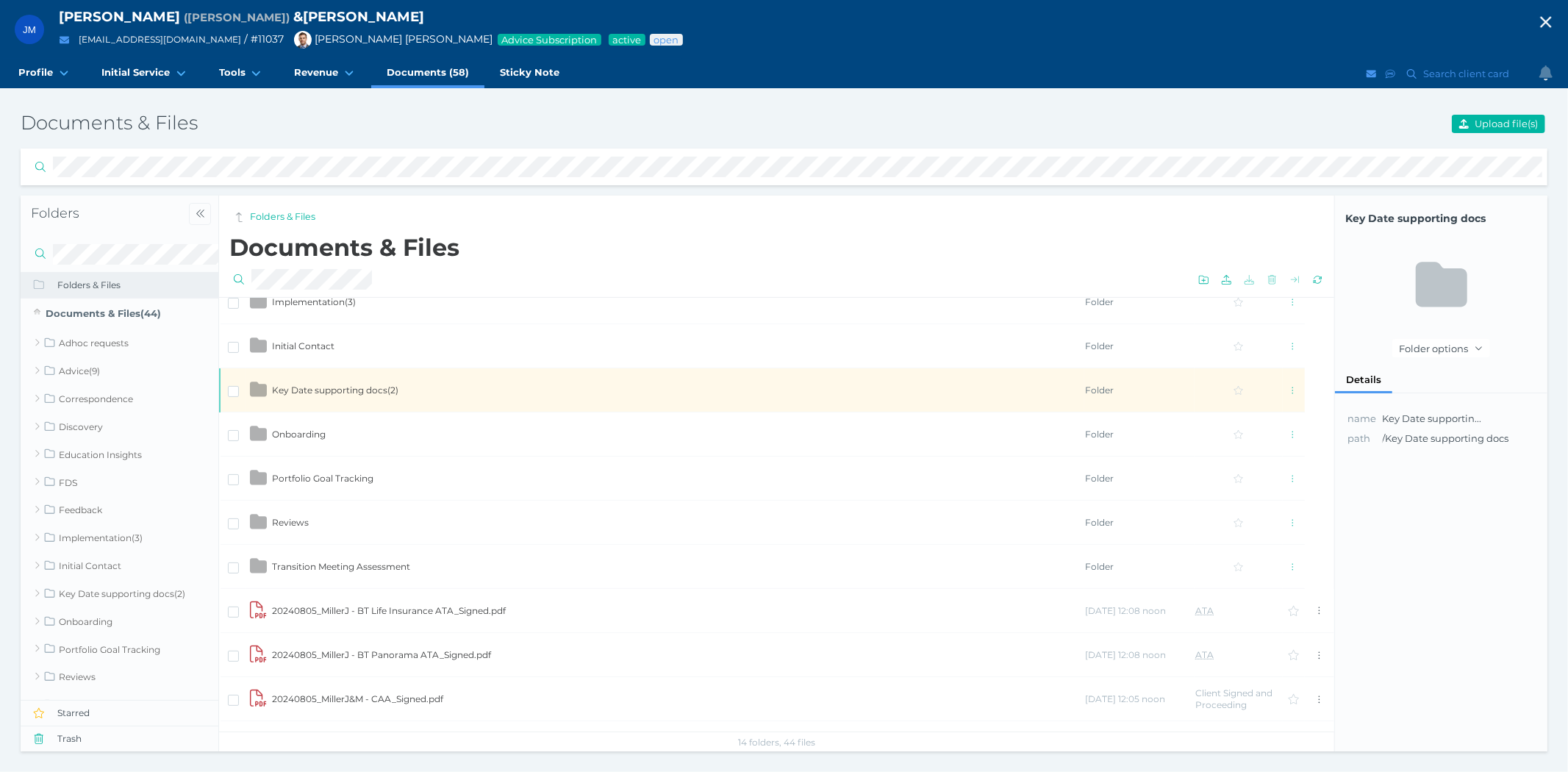
click at [354, 377] on td "Key Date supporting docs ( 2 )" at bounding box center [677, 390] width 813 height 44
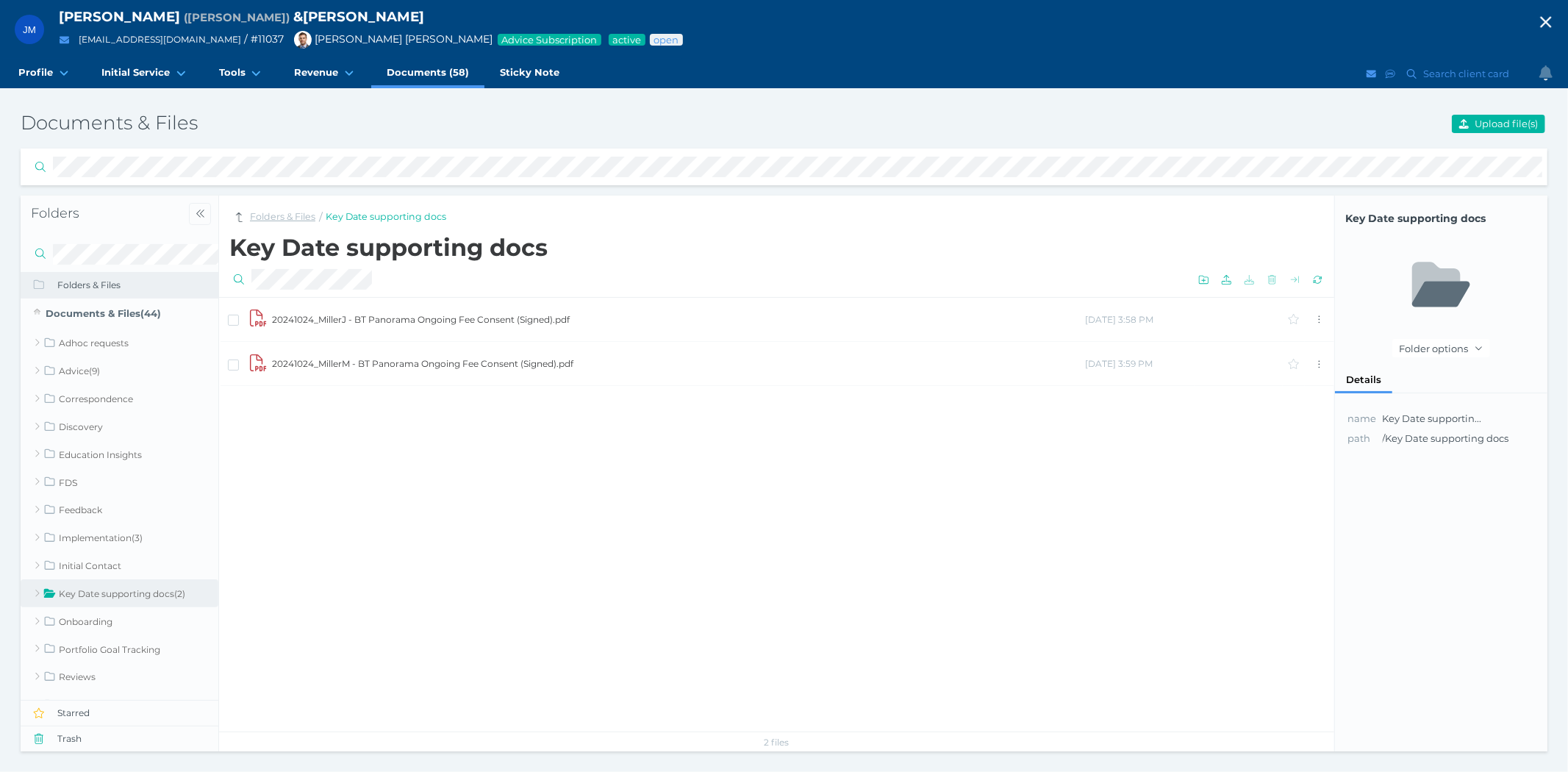
click at [302, 214] on link "Folders & Files" at bounding box center [282, 217] width 65 height 14
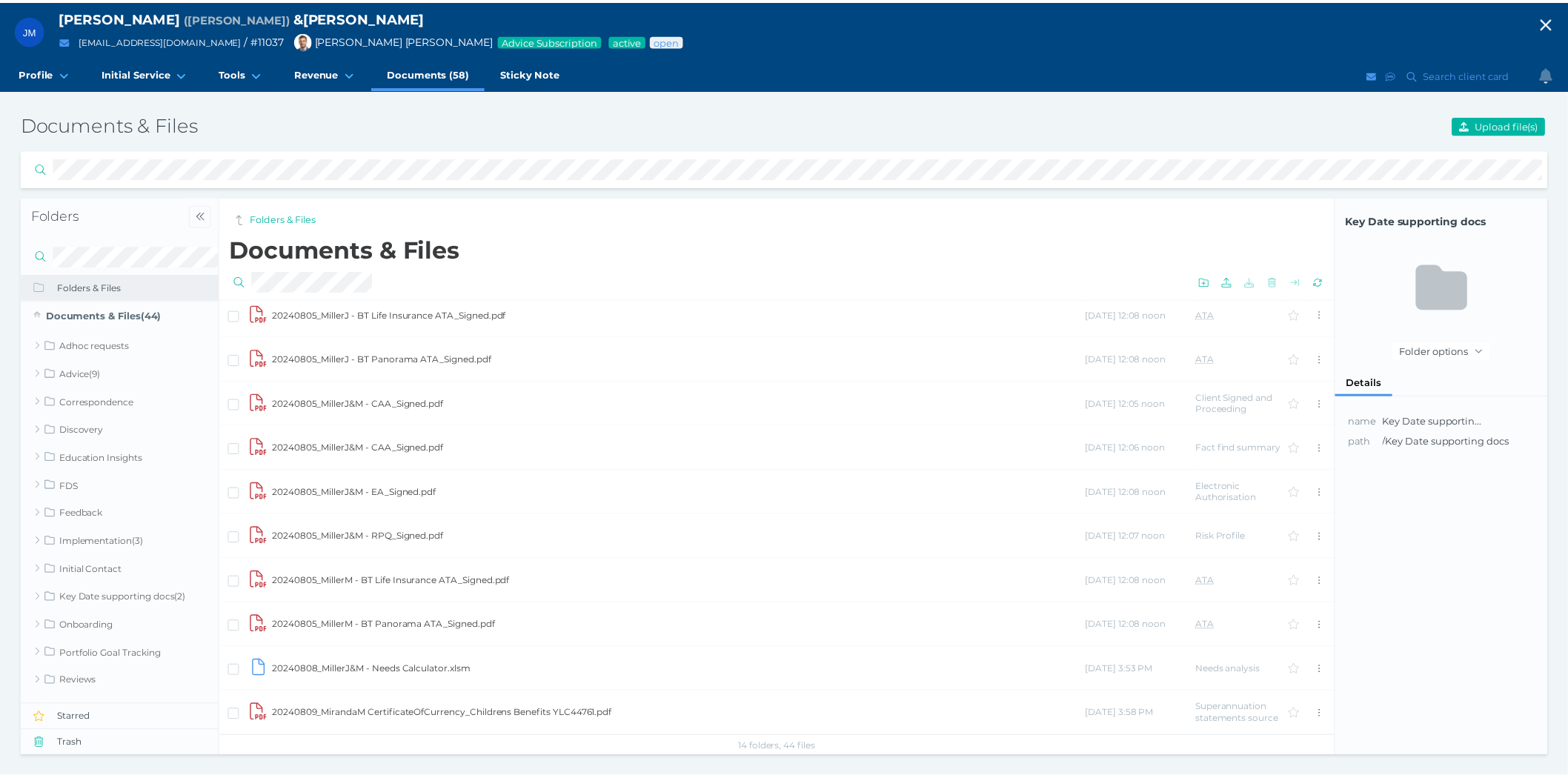
scroll to position [658, 0]
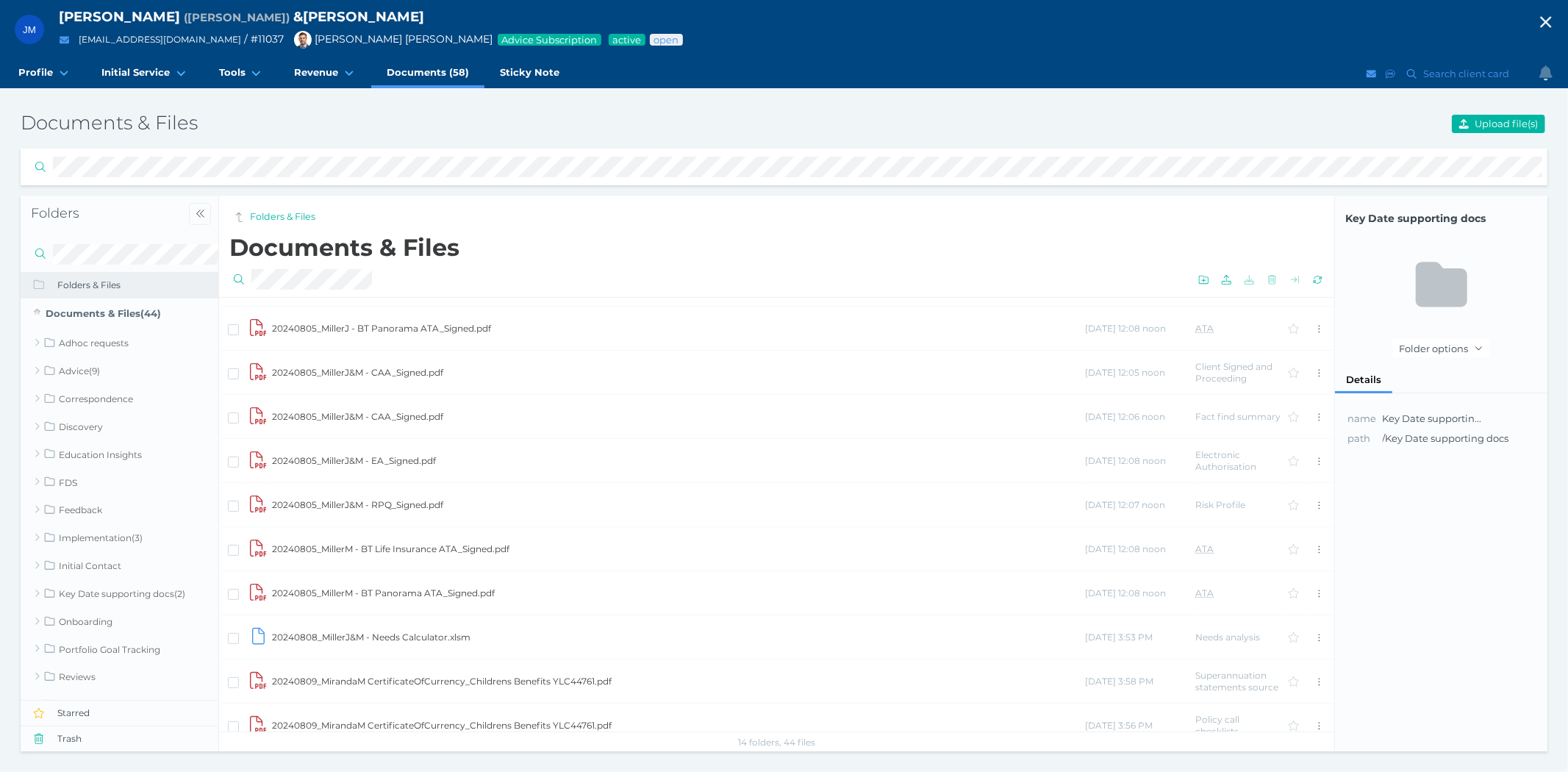
click at [371, 366] on td "20240805_MillerJ&M - CAA_Signed.pdf" at bounding box center [677, 373] width 813 height 44
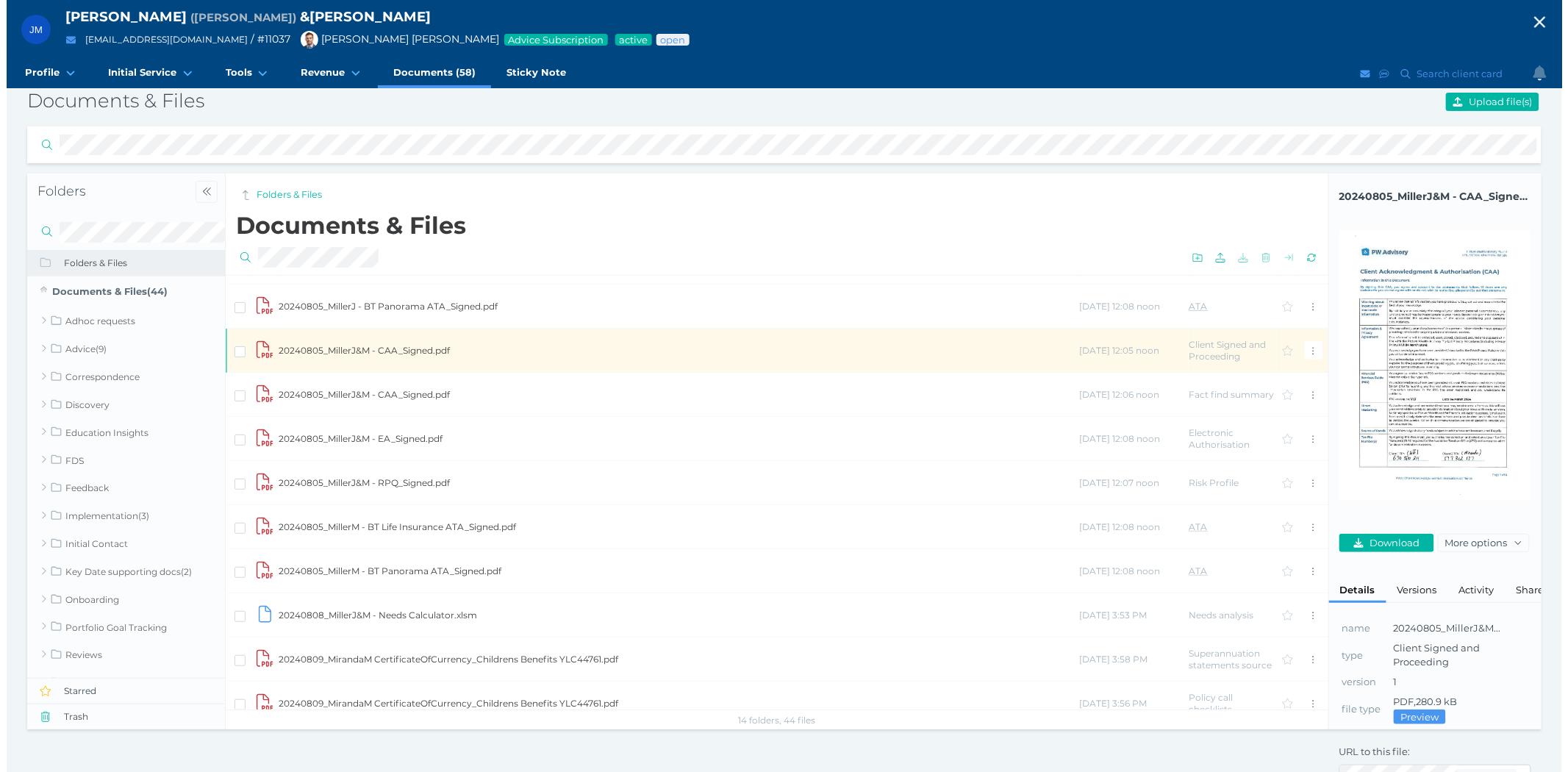
scroll to position [0, 0]
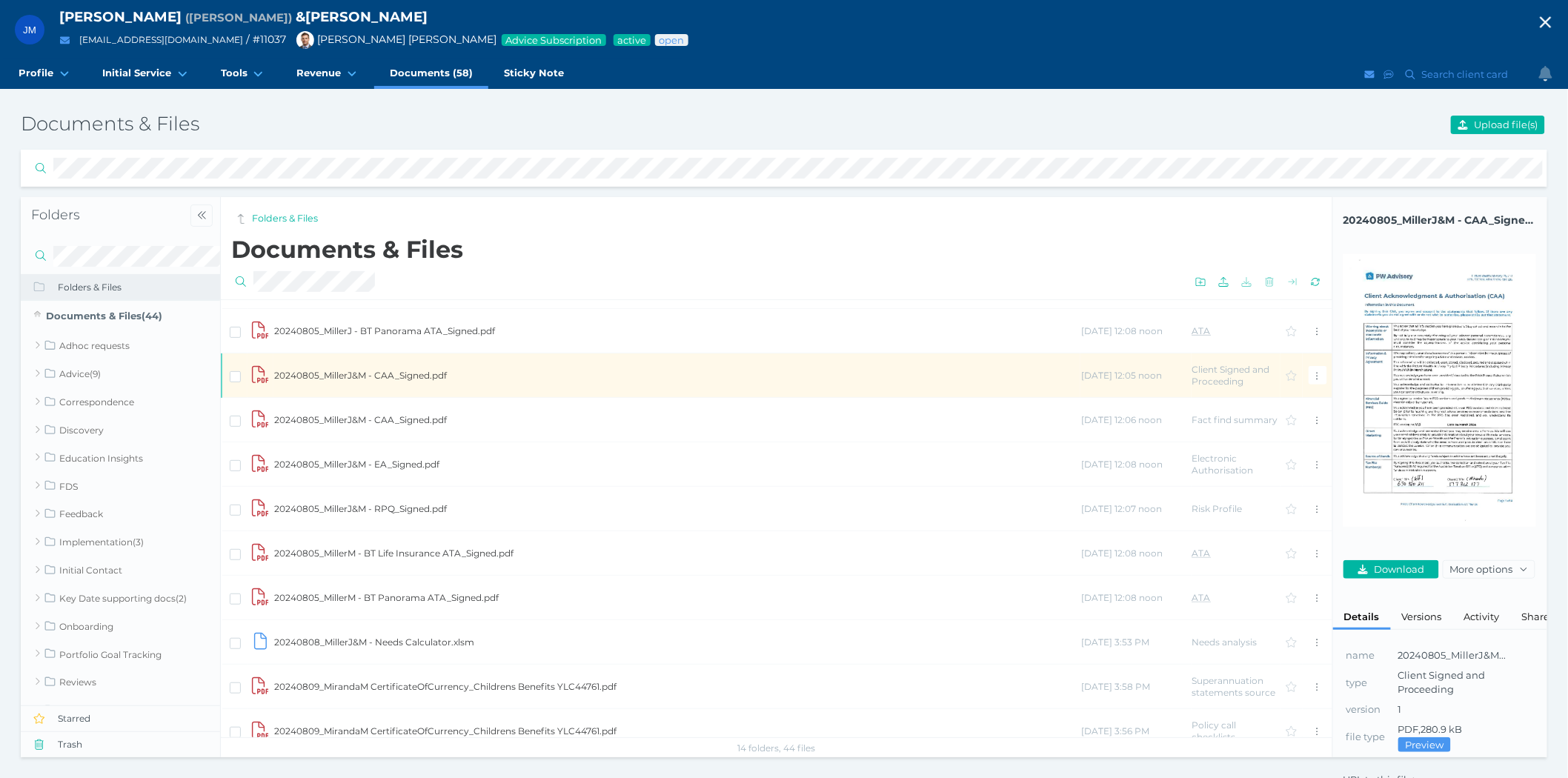
click at [357, 509] on td "20240805_MillerJ&M - RPQ_Signed.pdf" at bounding box center [676, 510] width 807 height 45
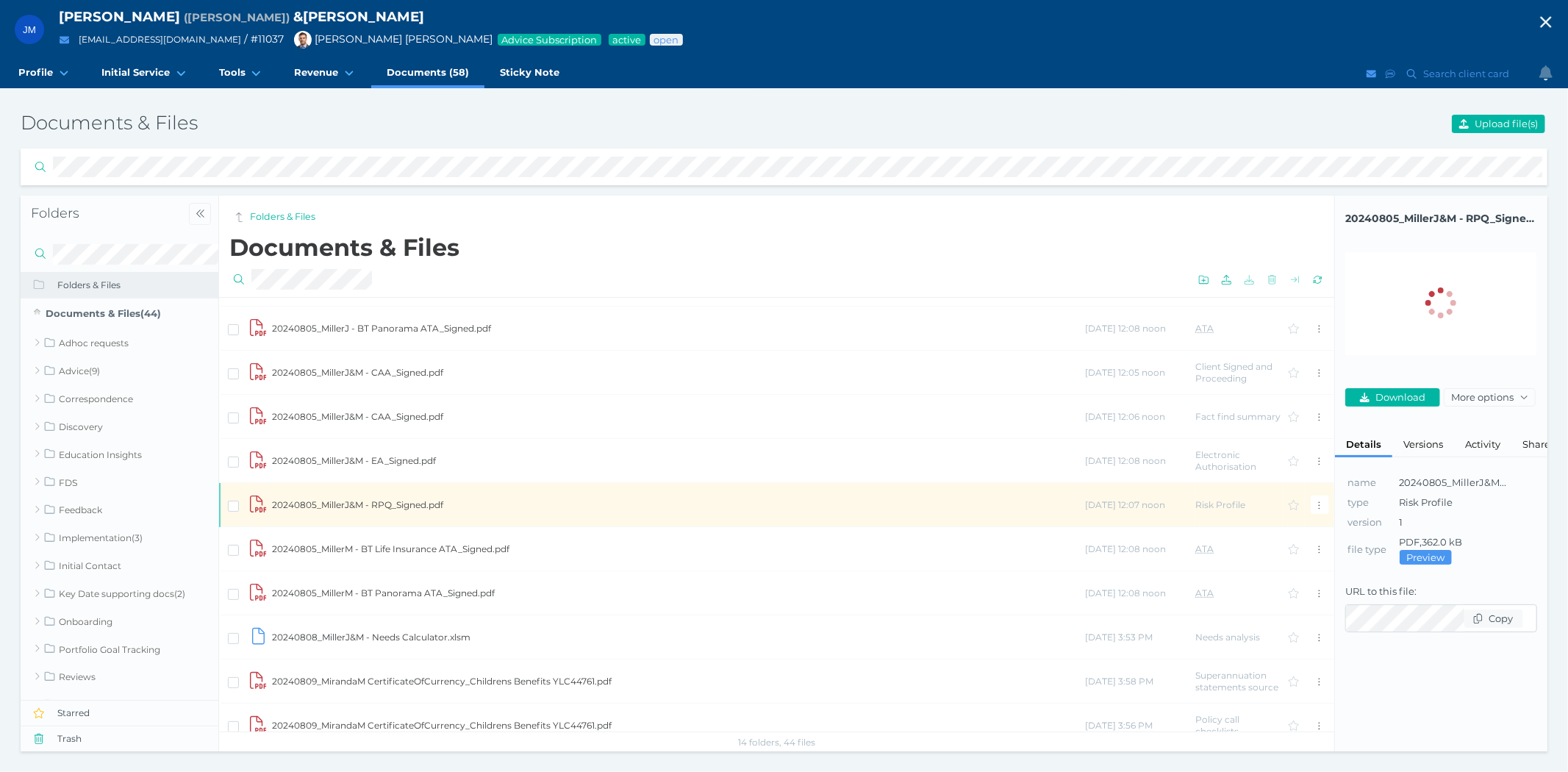
click at [383, 556] on td "20240805_MillerM - BT Life Insurance ATA_Signed.pdf" at bounding box center [677, 549] width 813 height 44
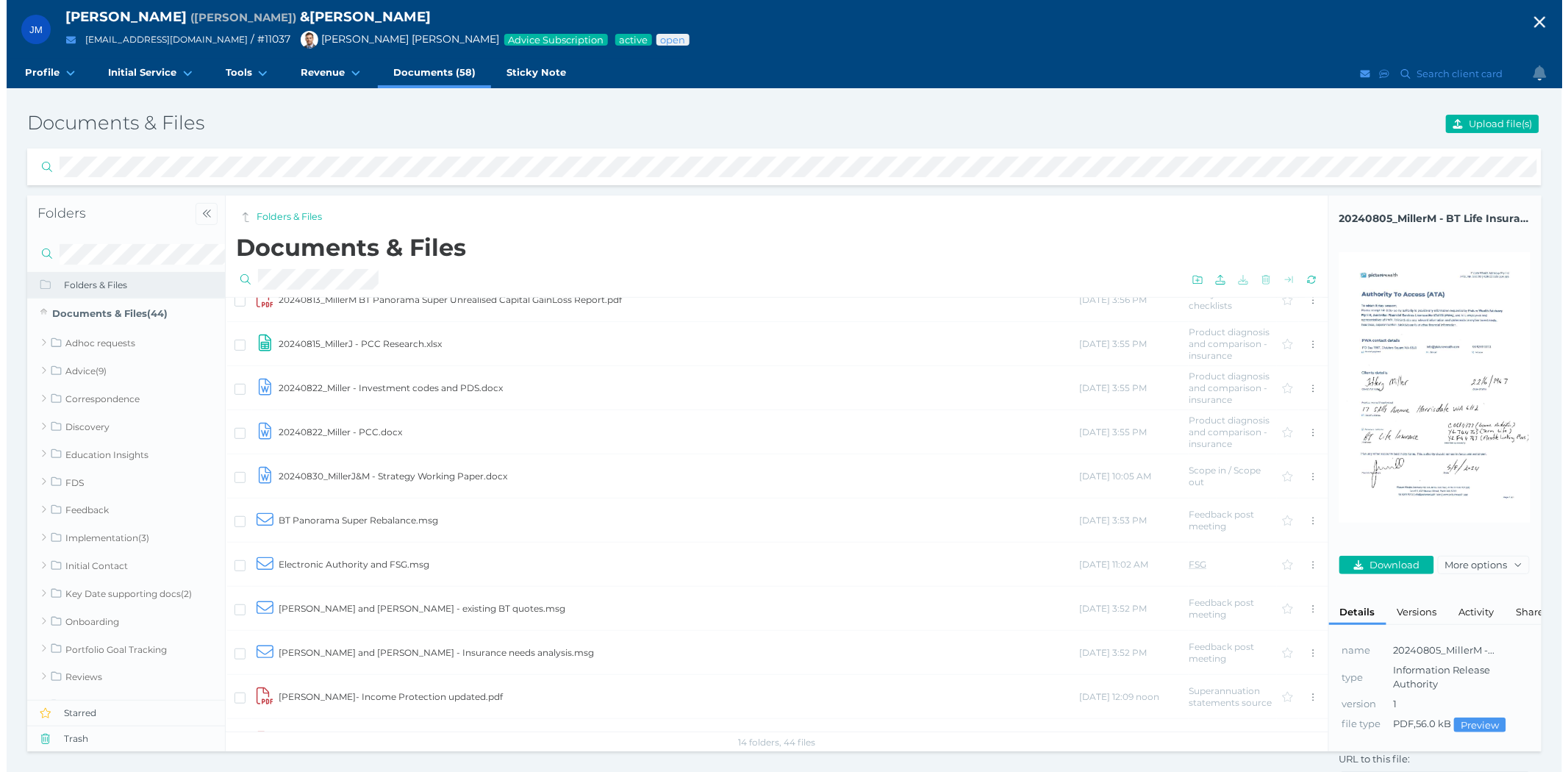
scroll to position [1879, 0]
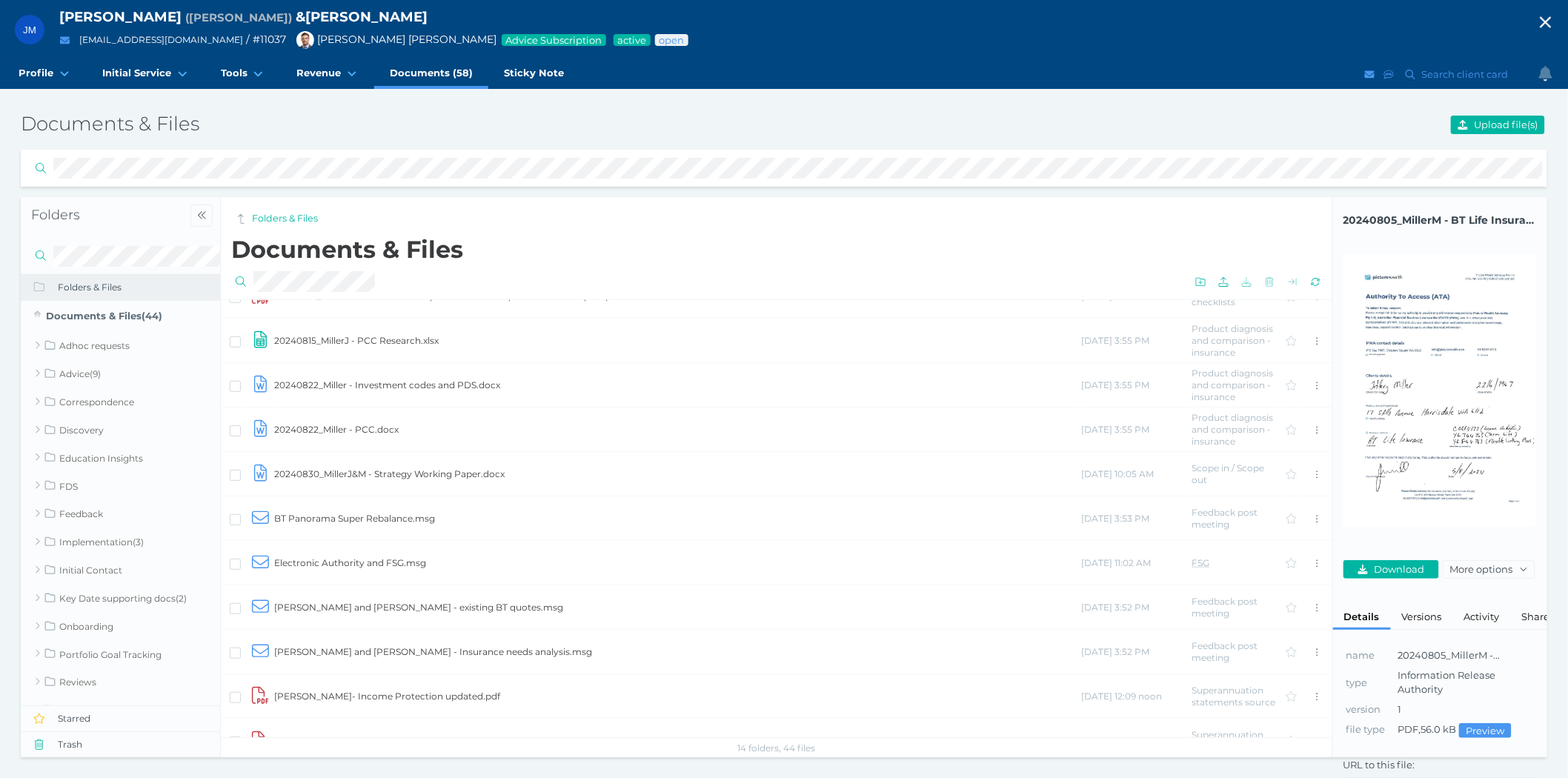
click at [324, 428] on td "20240822_Miller - PCC.docx" at bounding box center [676, 430] width 807 height 45
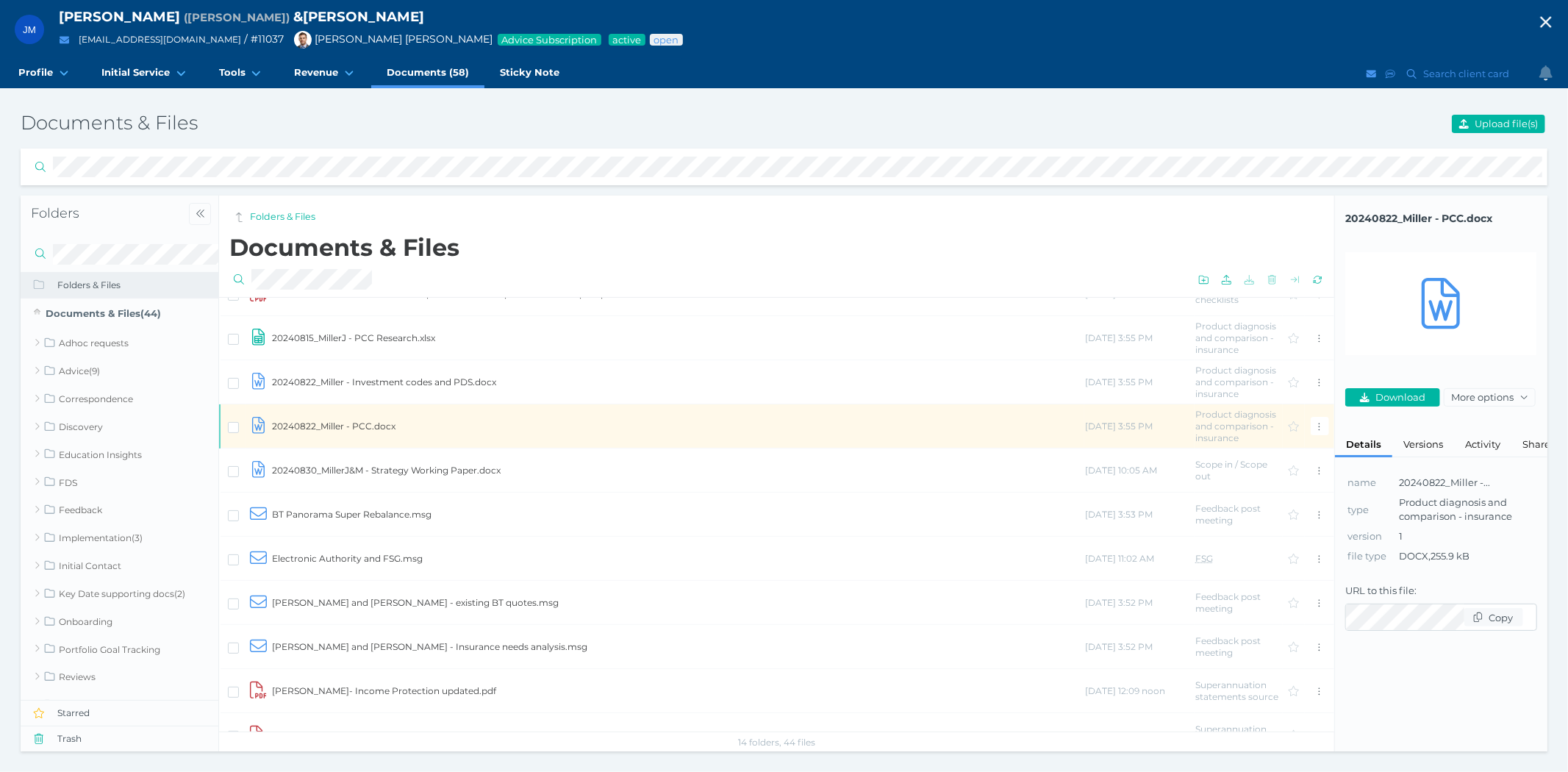
click at [1204, 185] on div at bounding box center [783, 167] width 1527 height 37
click at [347, 419] on td "20240822_Miller - PCC.docx" at bounding box center [677, 427] width 813 height 44
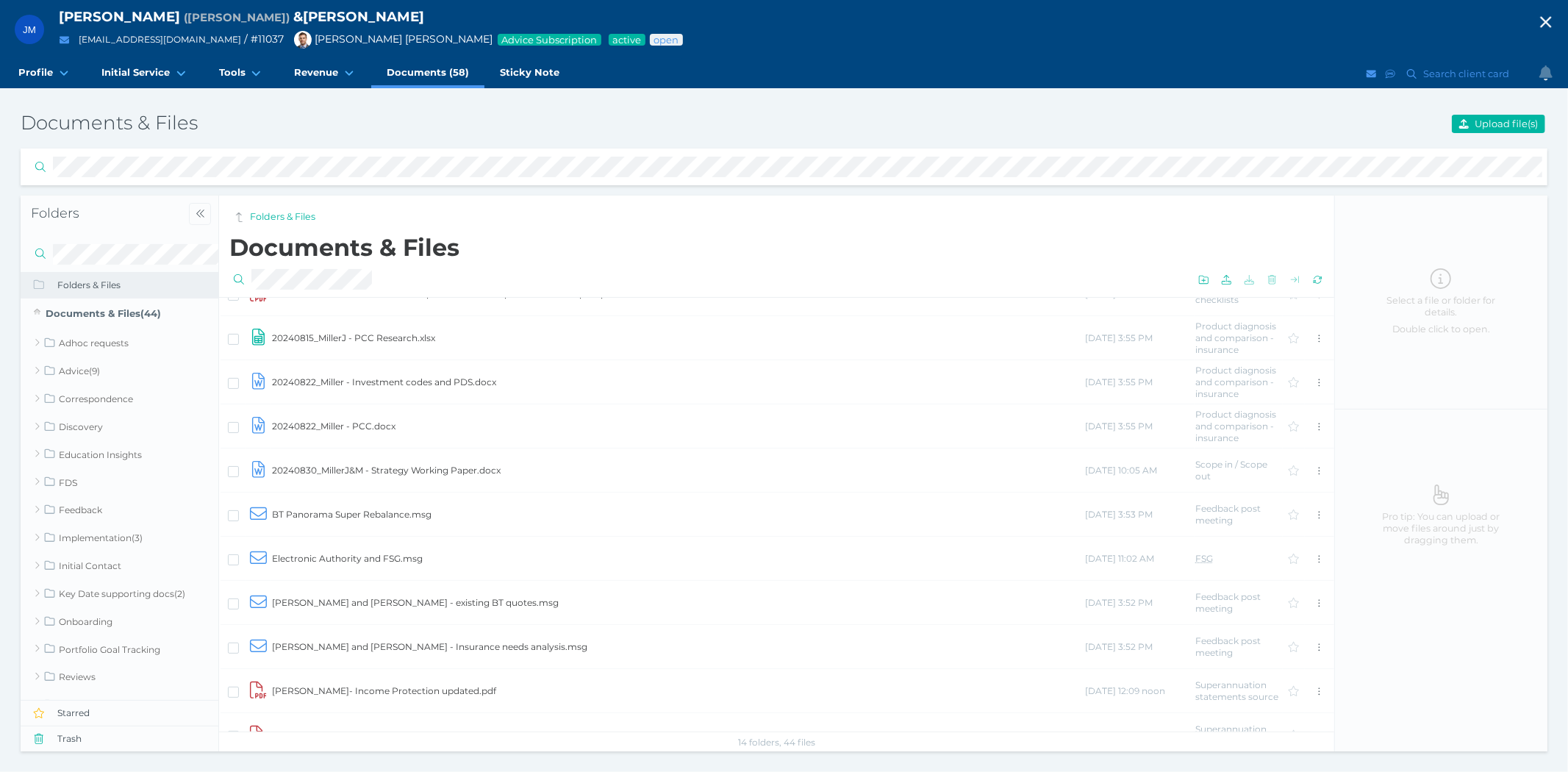
click at [347, 419] on td "20240822_Miller - PCC.docx" at bounding box center [677, 427] width 813 height 44
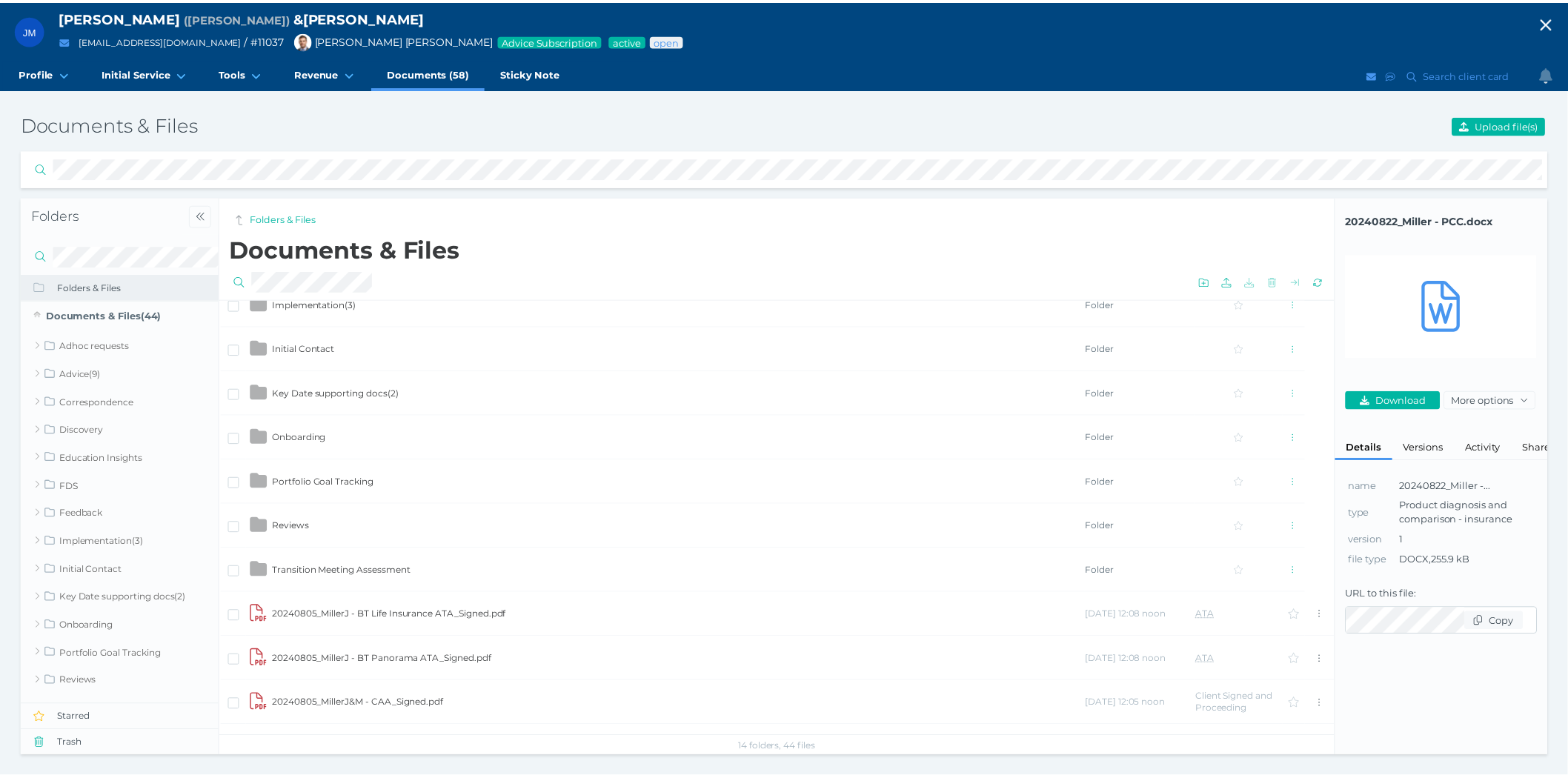
scroll to position [0, 0]
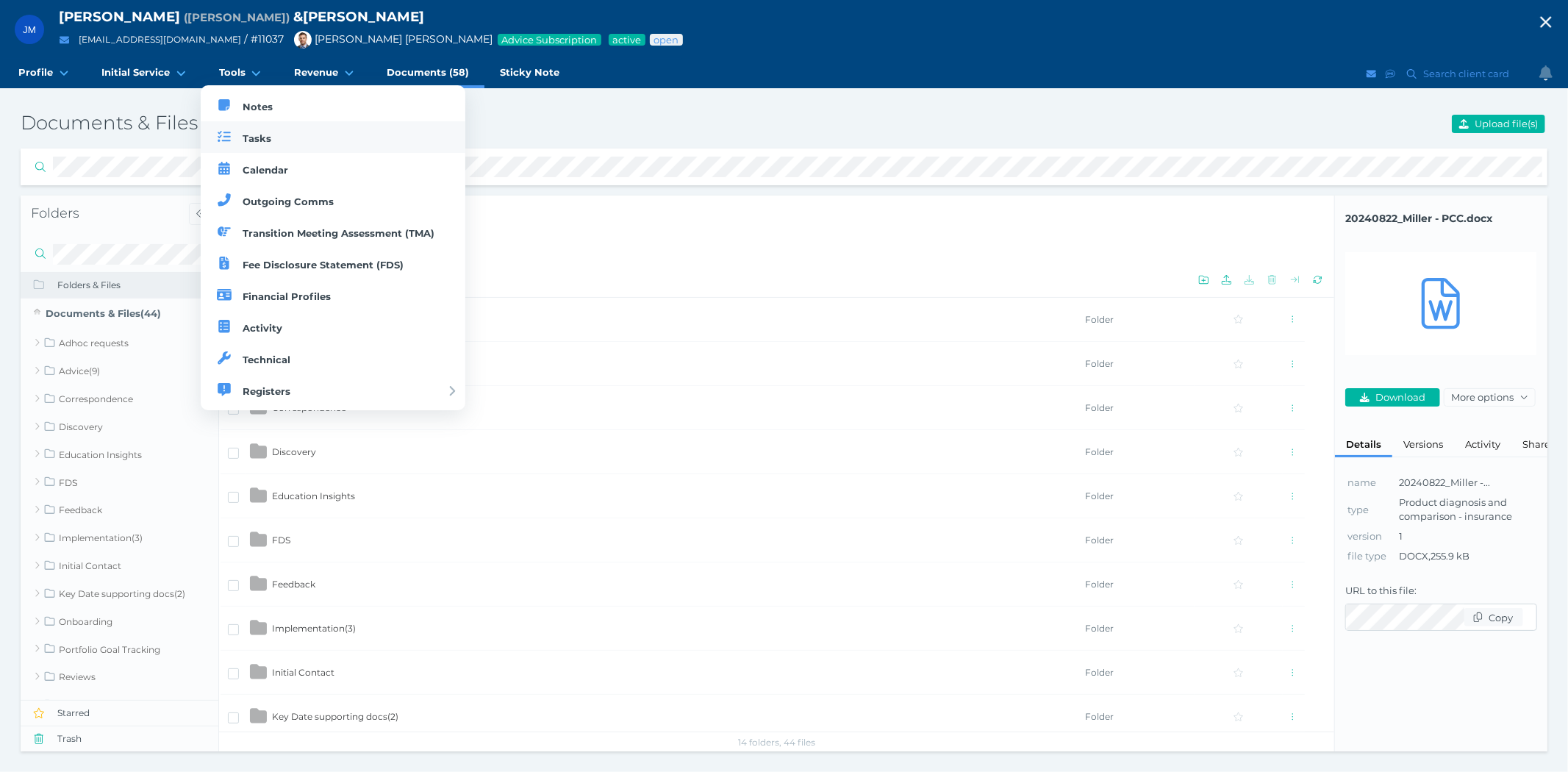
click at [252, 134] on span "Tasks" at bounding box center [257, 138] width 29 height 12
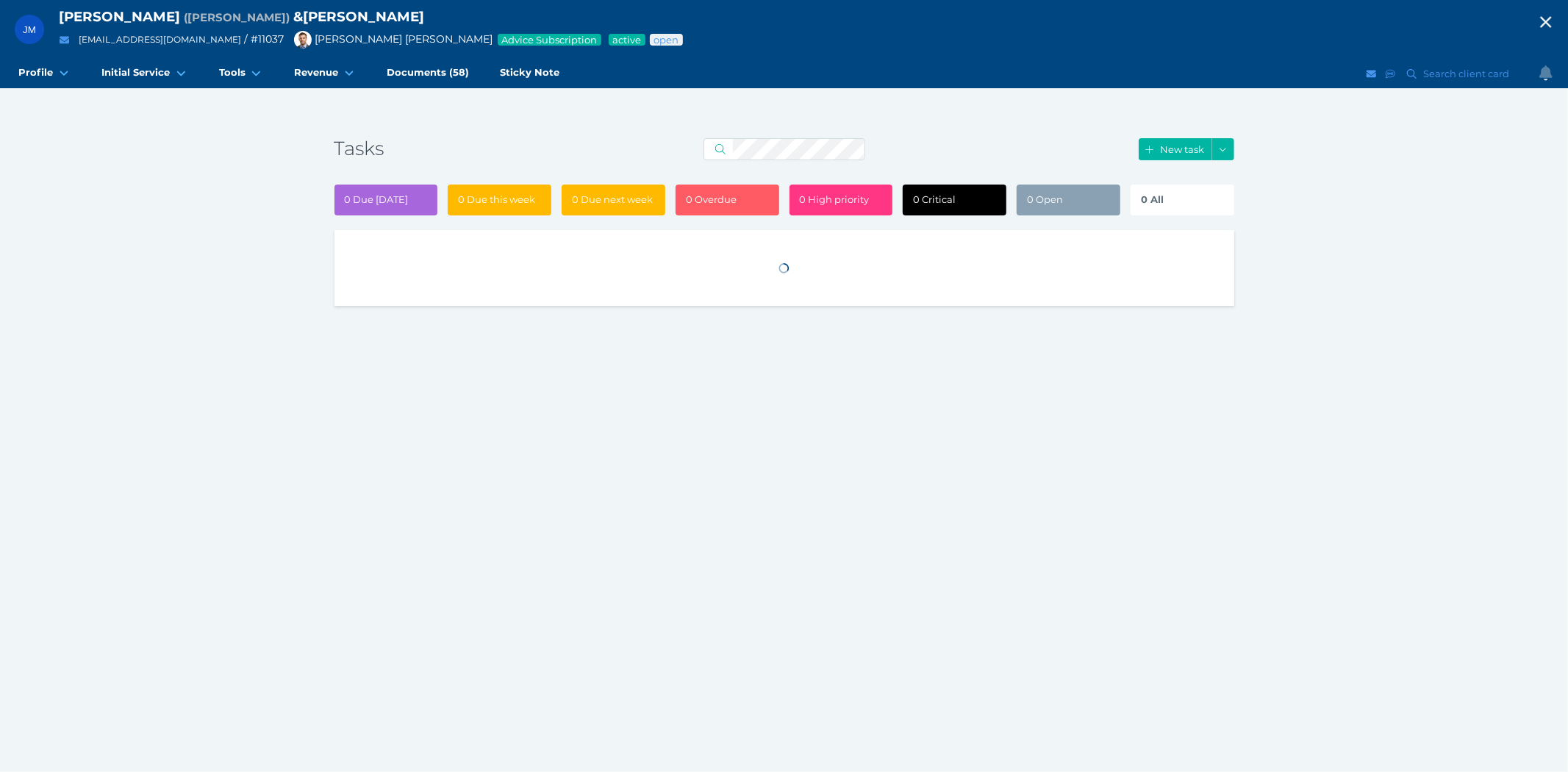
select select "50"
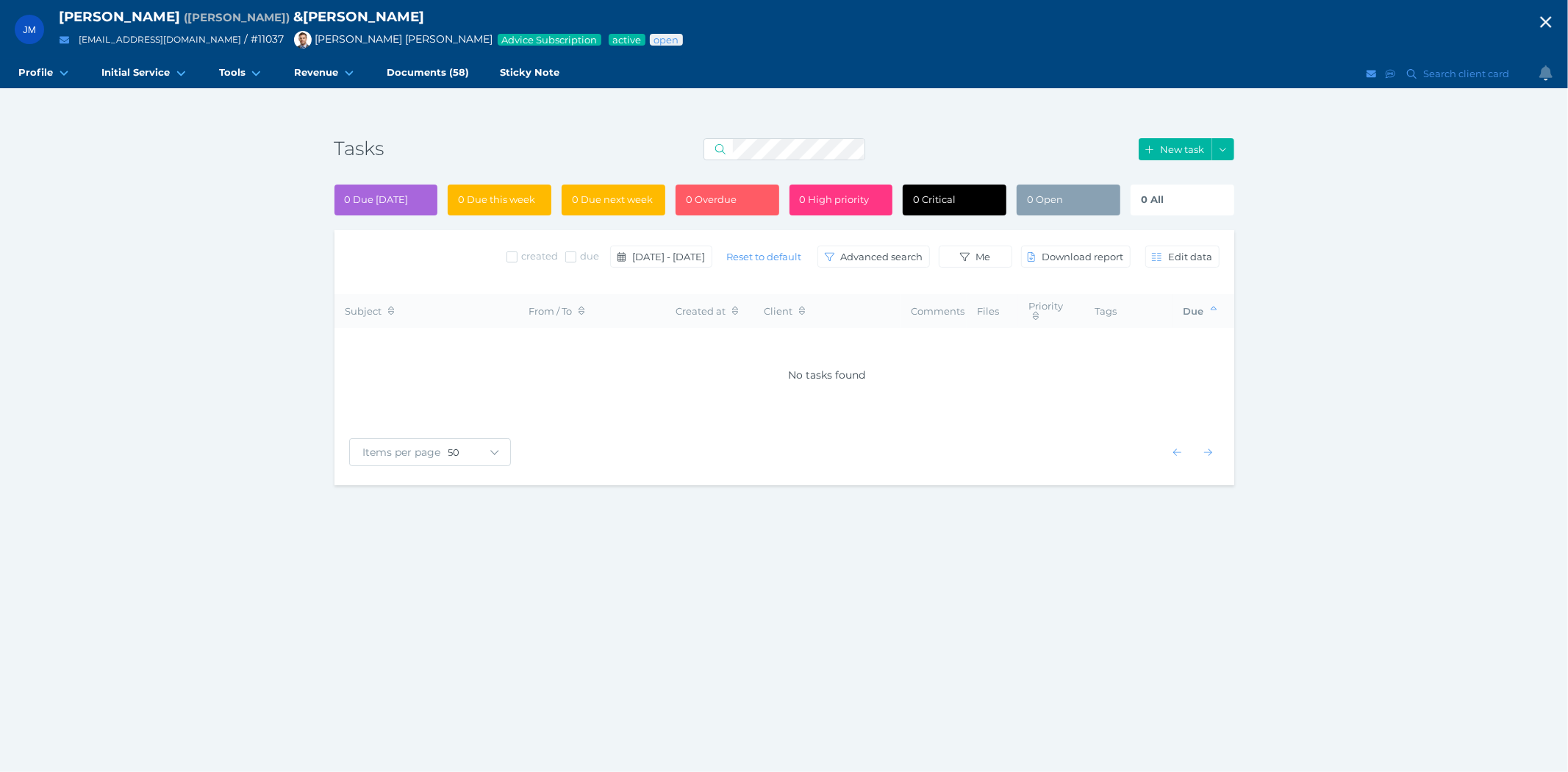
click at [1169, 202] on div "0 All" at bounding box center [1182, 200] width 104 height 31
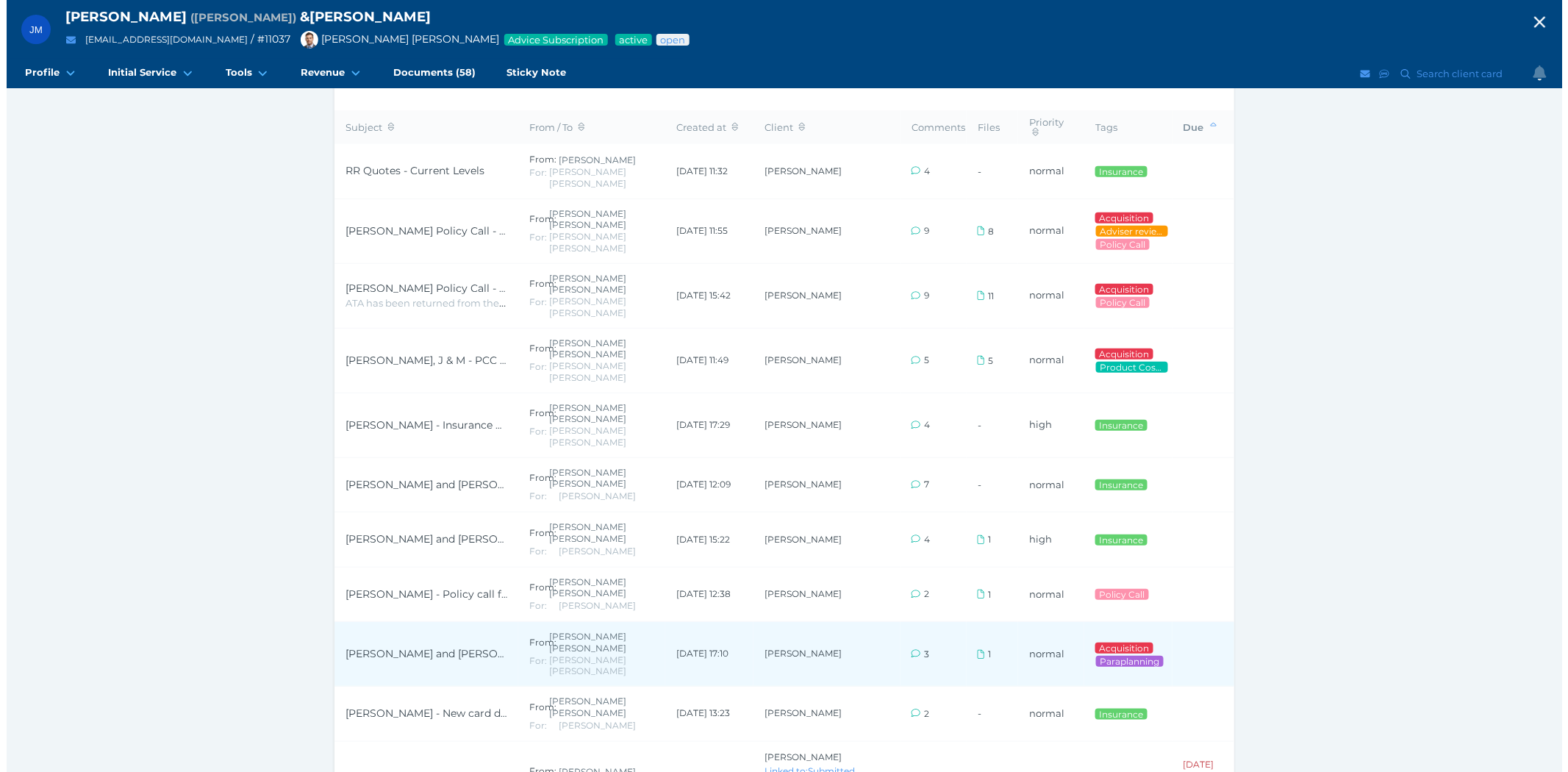
scroll to position [107, 0]
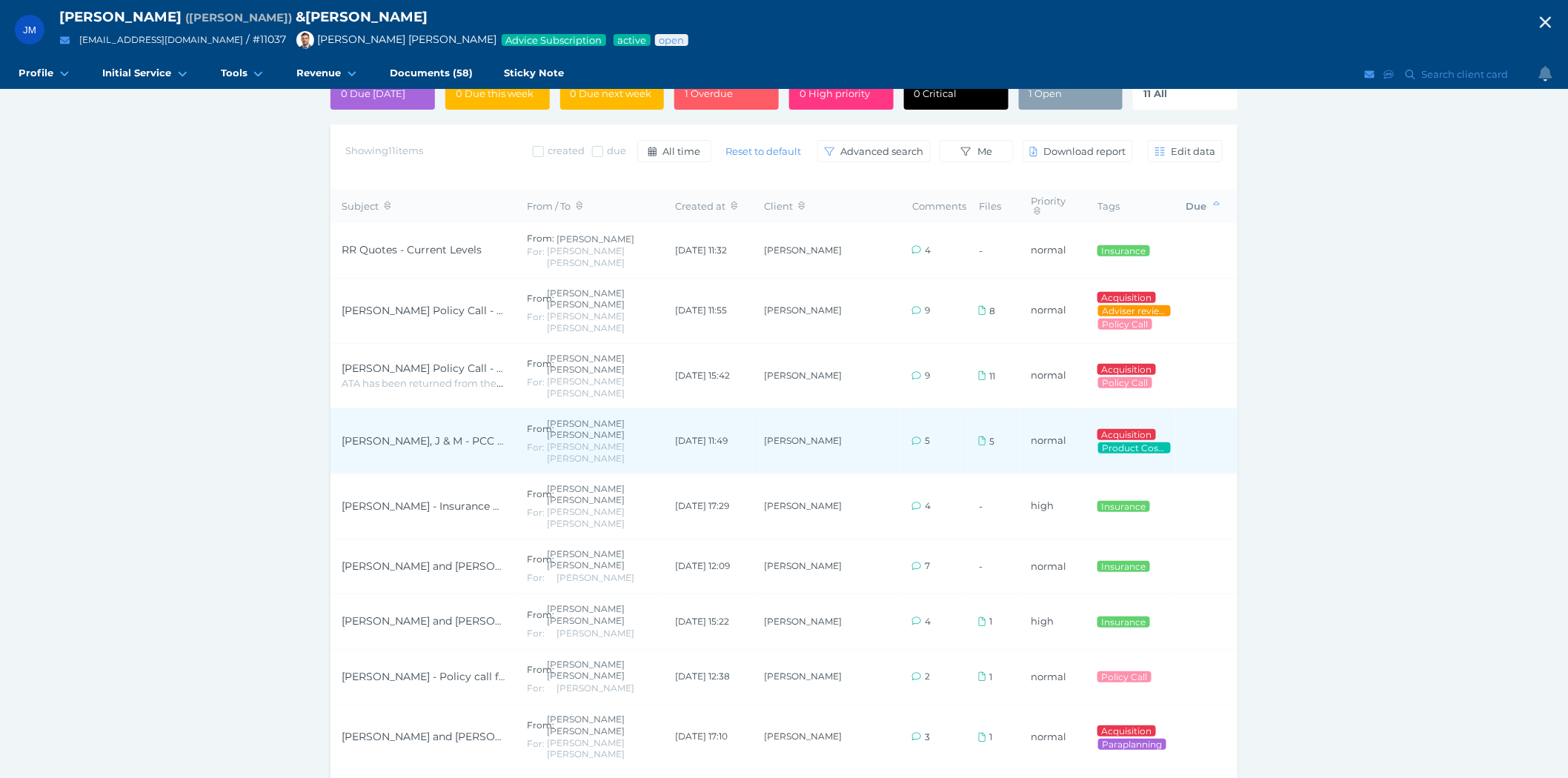
click at [446, 434] on span "[PERSON_NAME], J & M - PCC Request" at bounding box center [441, 441] width 198 height 14
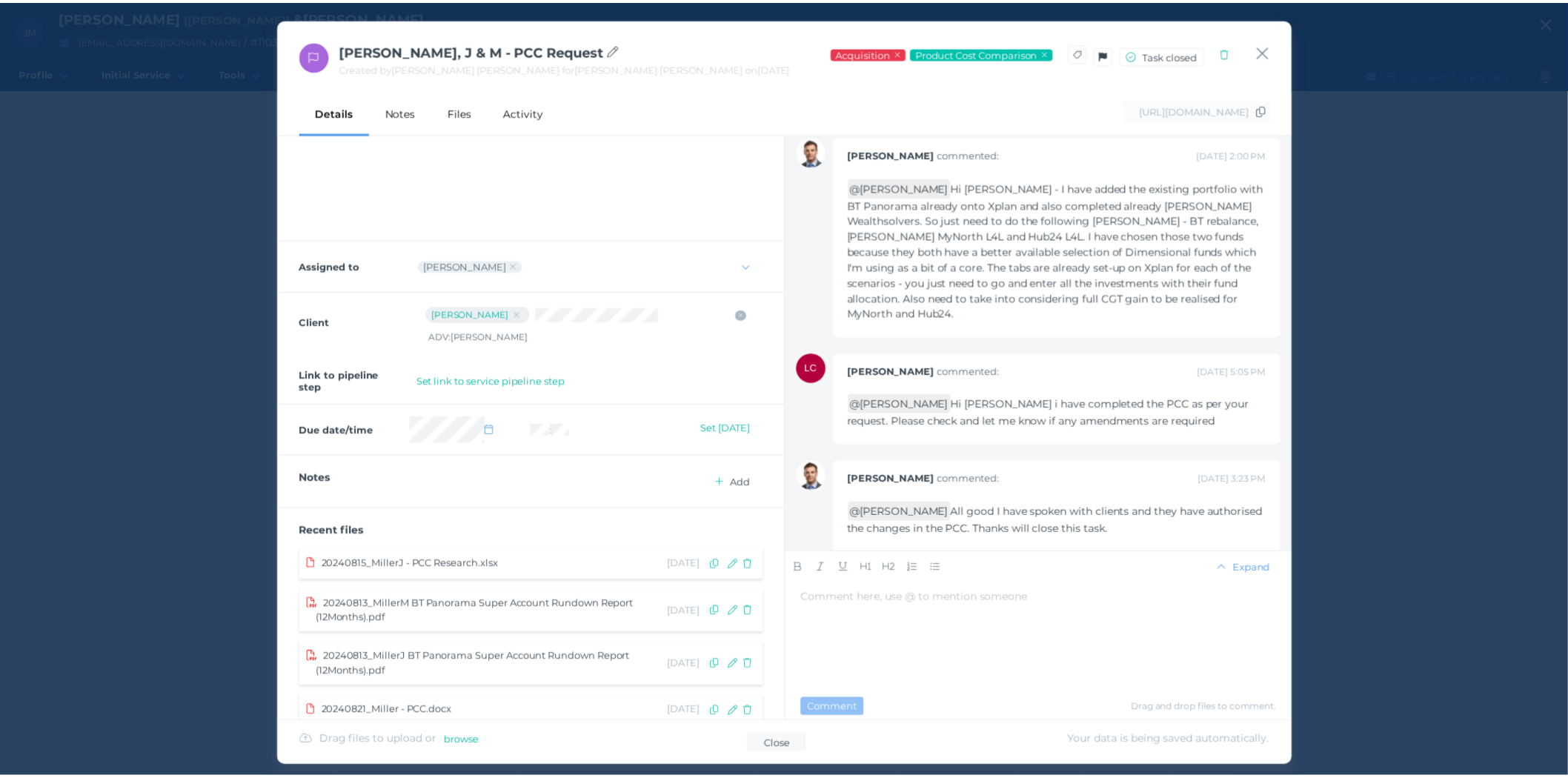
scroll to position [0, 0]
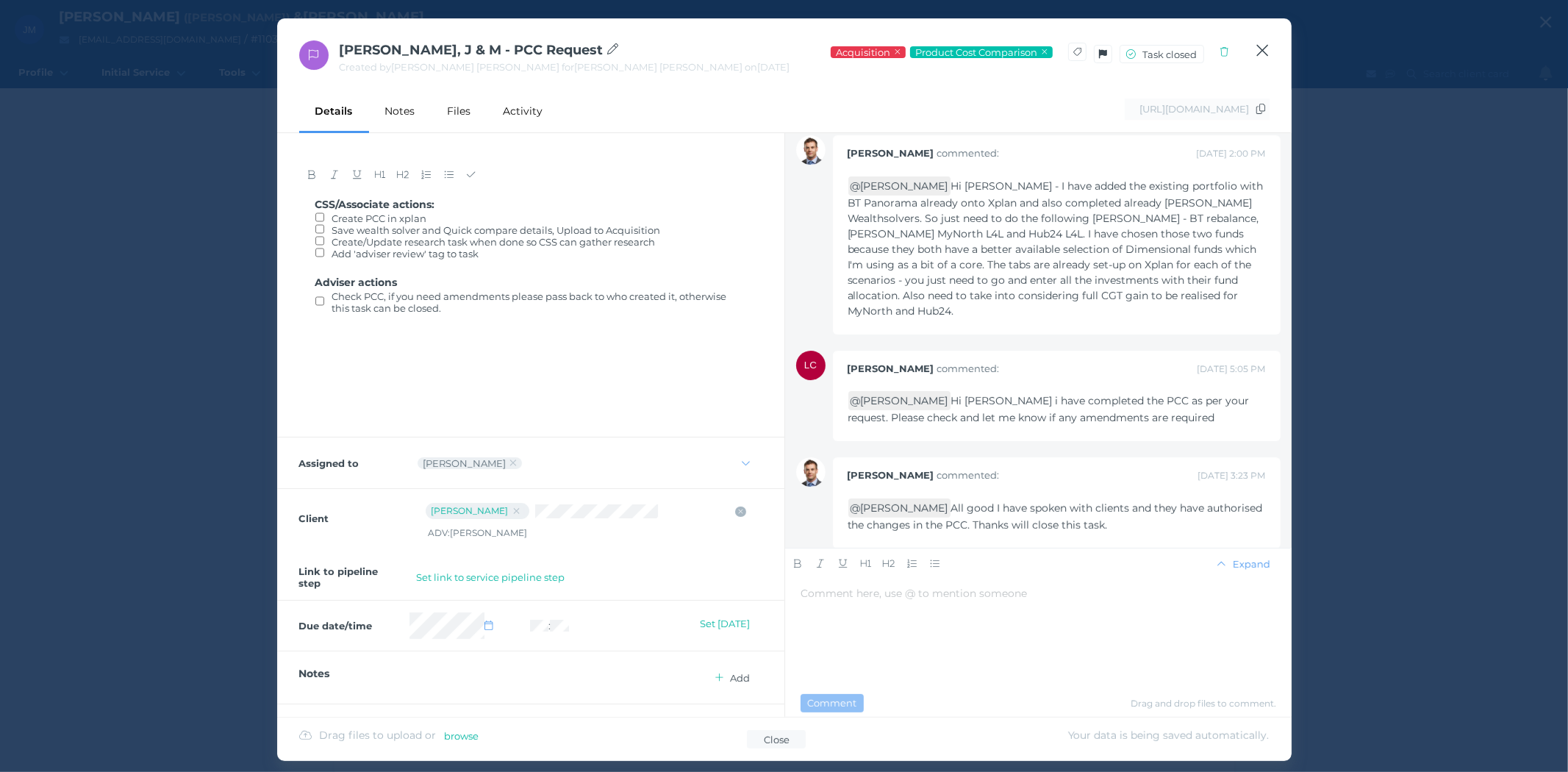
click at [1265, 48] on icon "button" at bounding box center [1262, 50] width 14 height 18
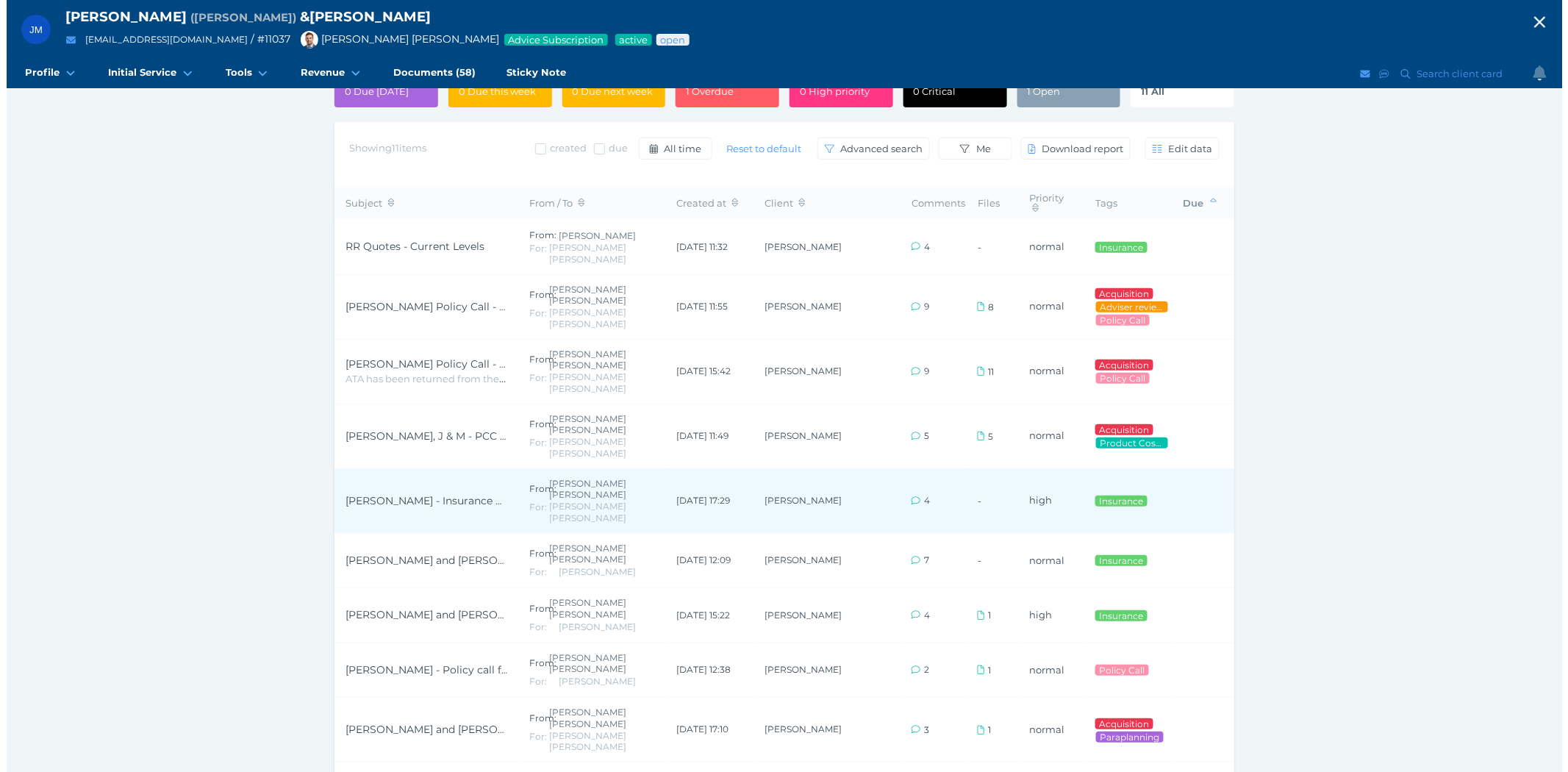
scroll to position [188, 0]
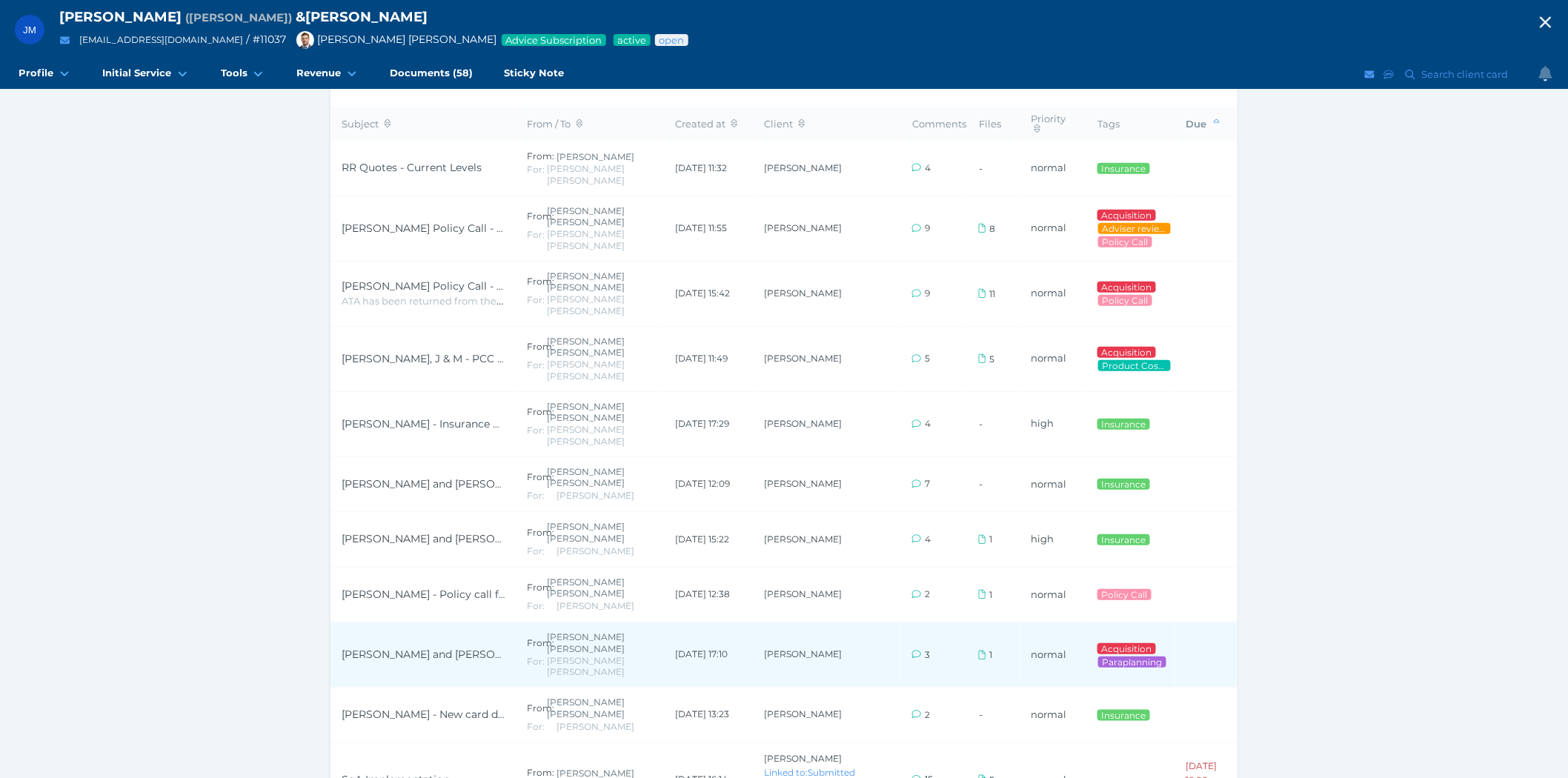
click at [427, 648] on span "[PERSON_NAME] and [PERSON_NAME] - SoARequest" at bounding box center [478, 655] width 274 height 14
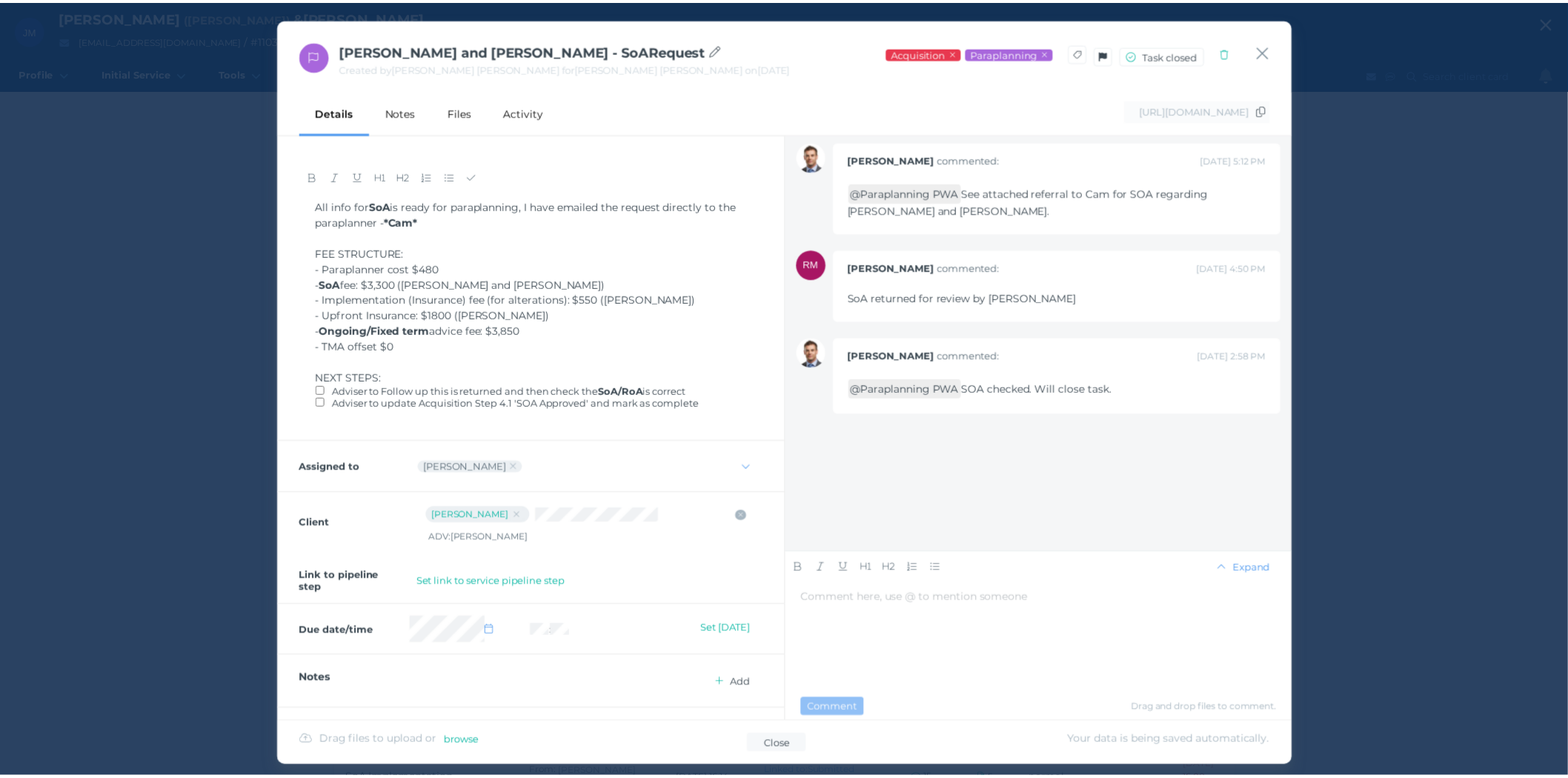
scroll to position [11, 0]
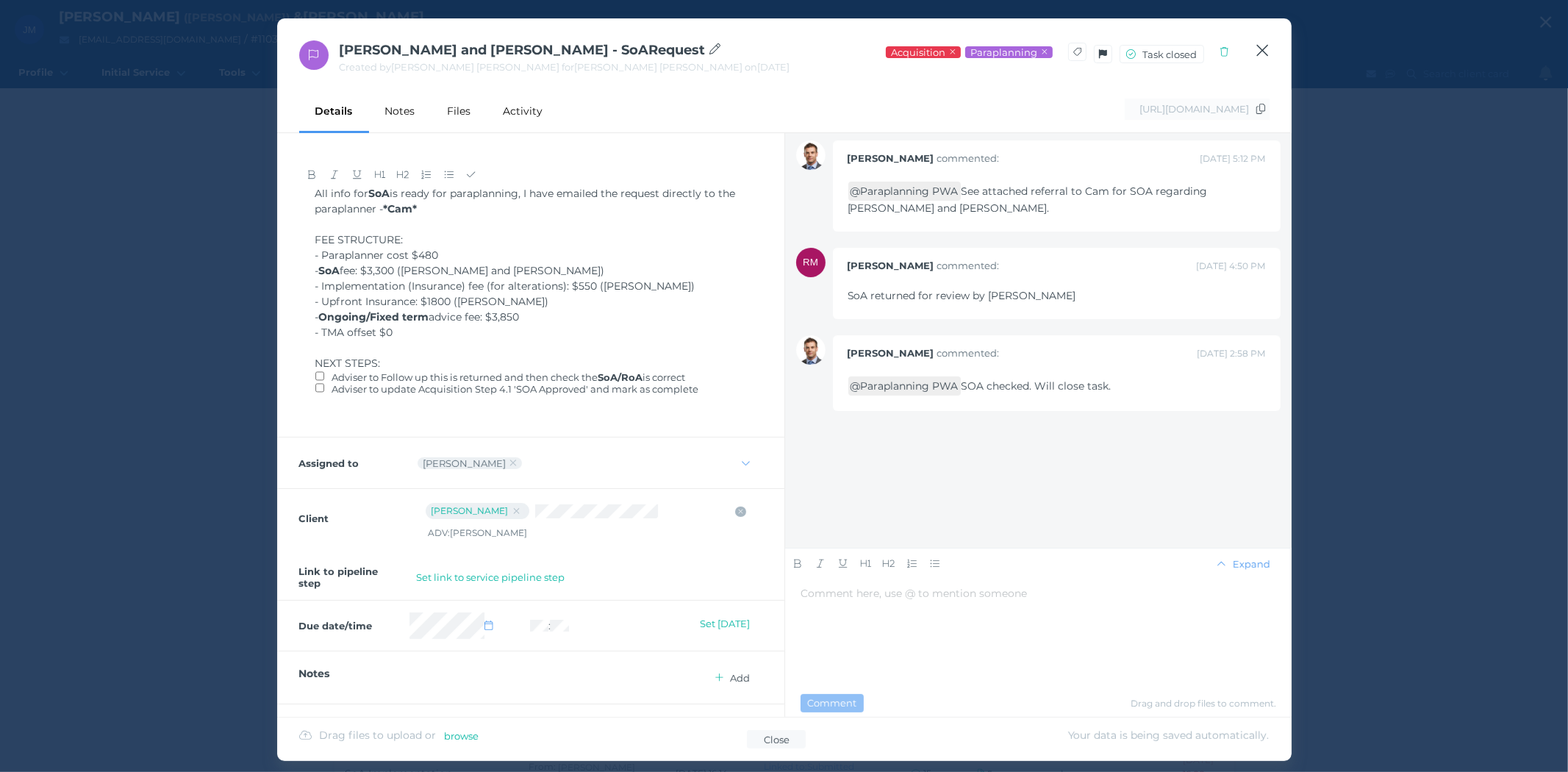
click at [1265, 46] on icon "button" at bounding box center [1262, 51] width 12 height 12
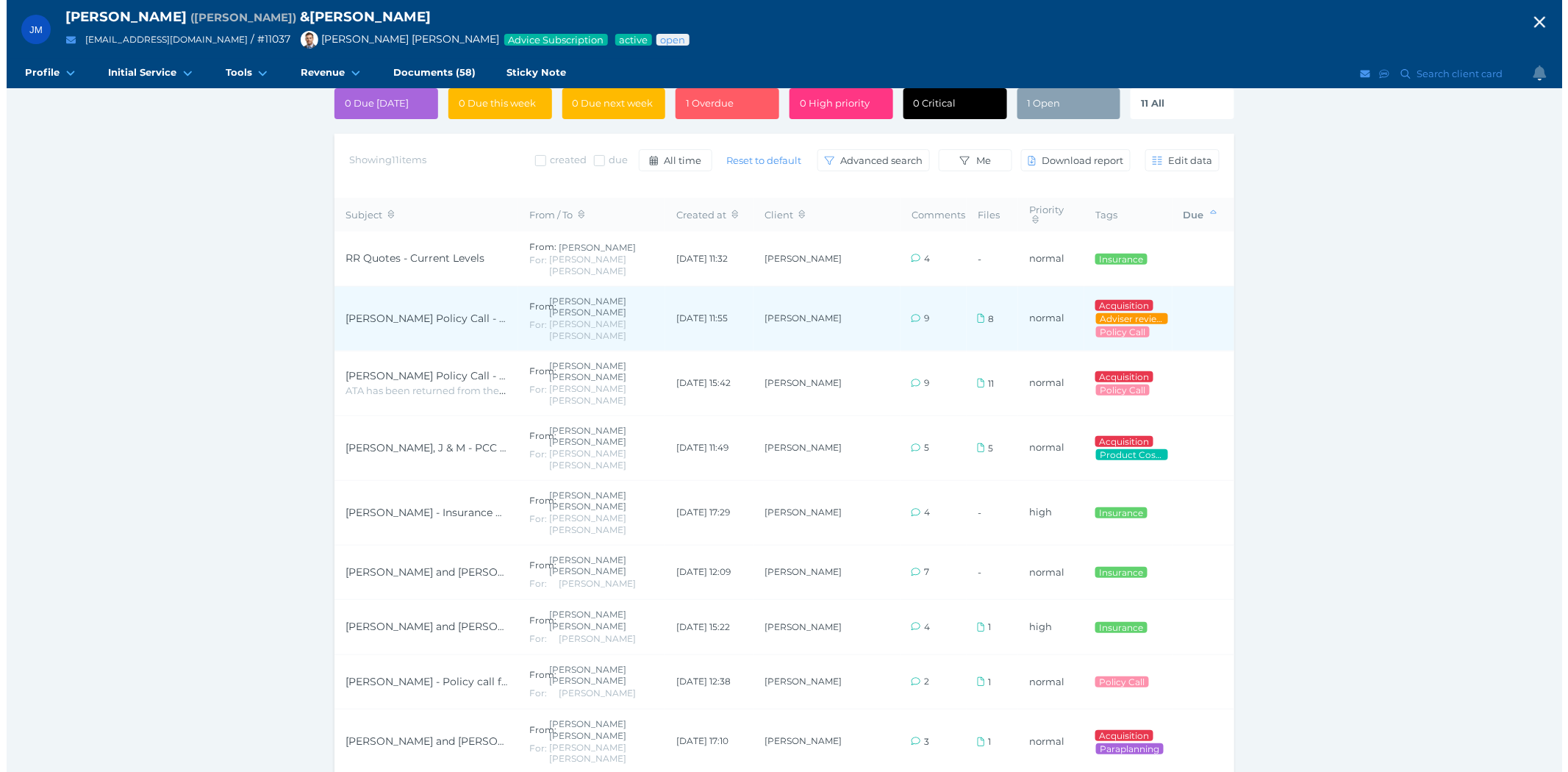
scroll to position [0, 0]
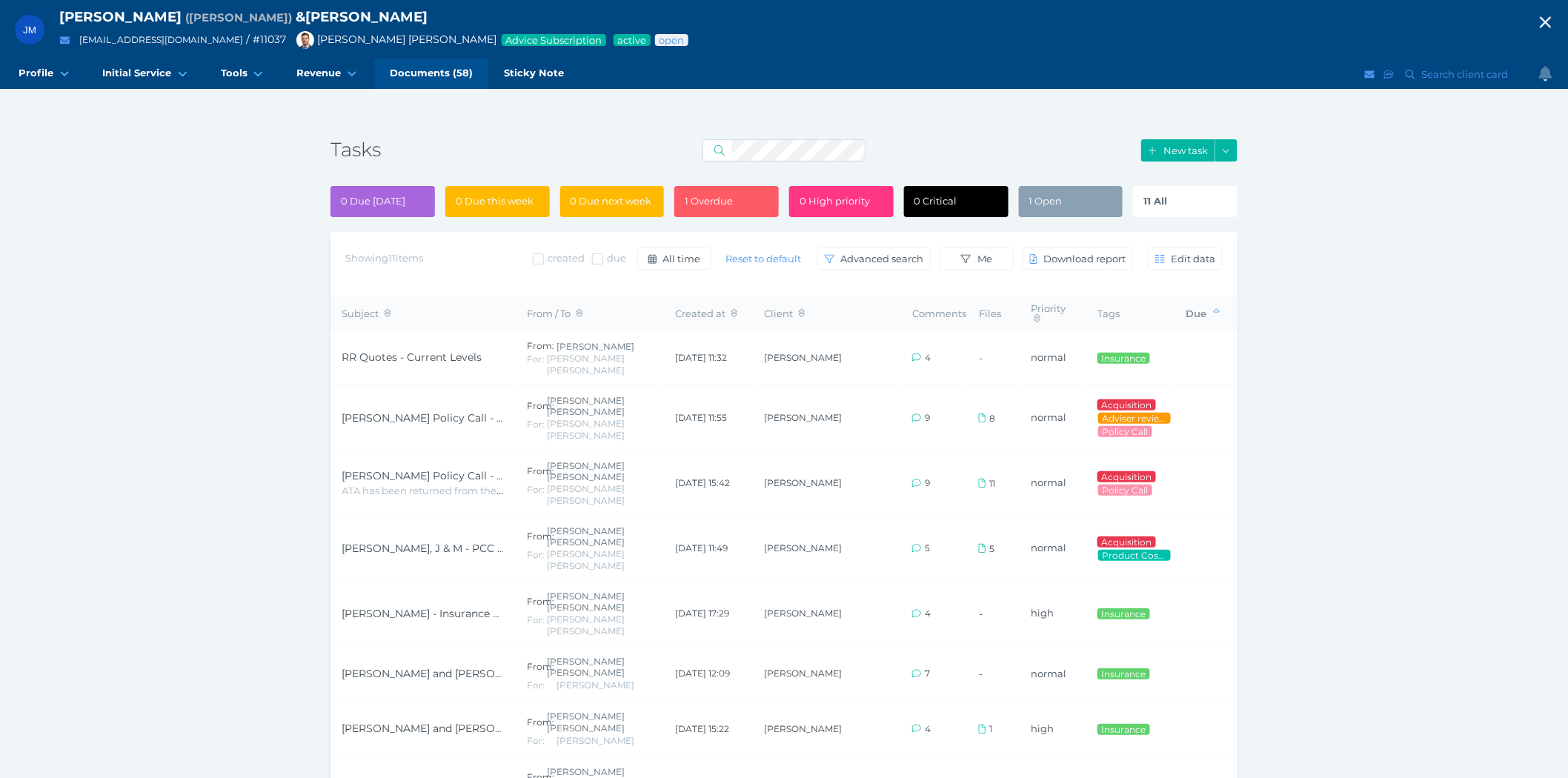
click at [405, 78] on span "Documents (58)" at bounding box center [431, 73] width 83 height 13
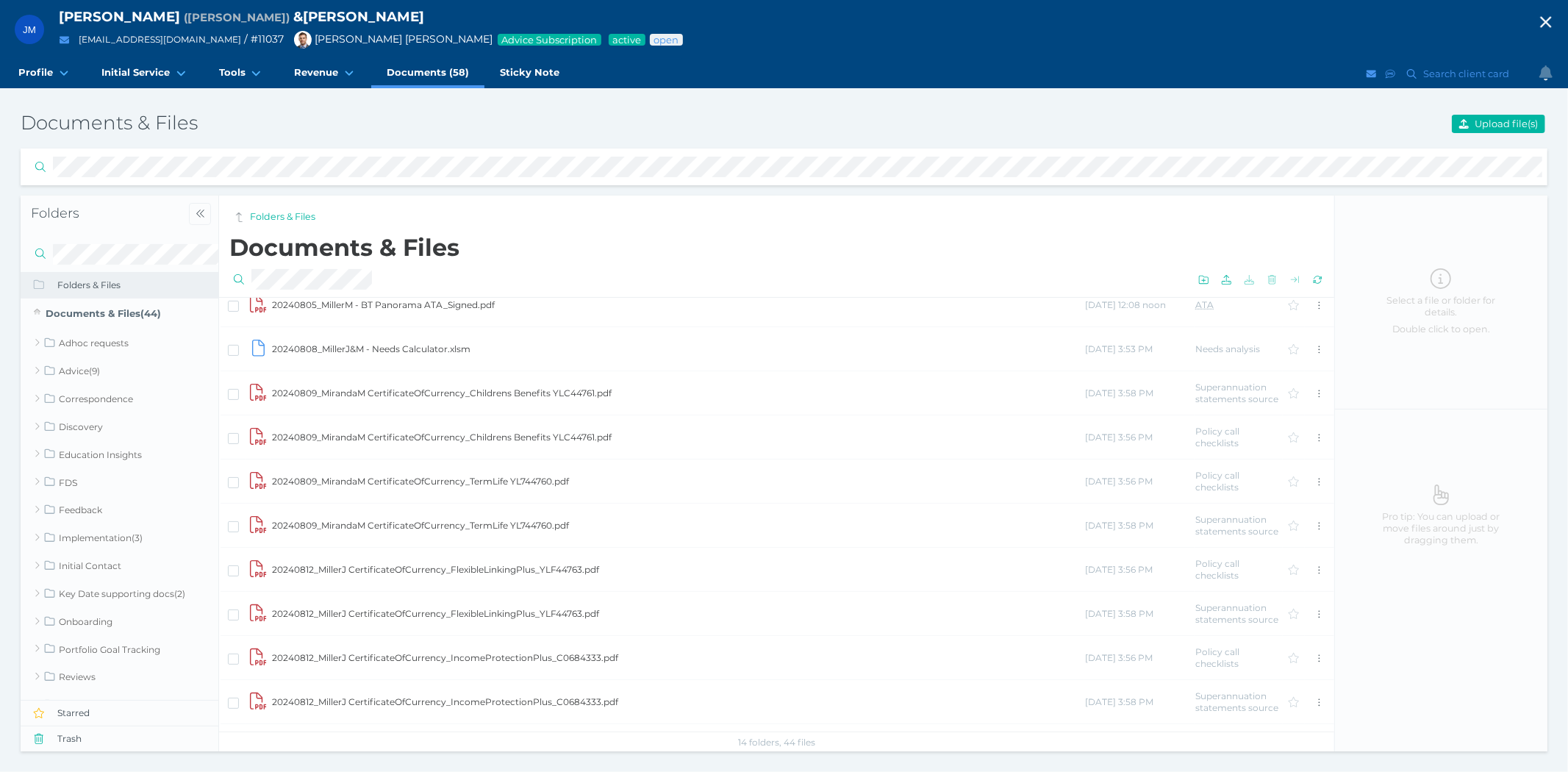
scroll to position [818, 0]
